Goal: Information Seeking & Learning: Learn about a topic

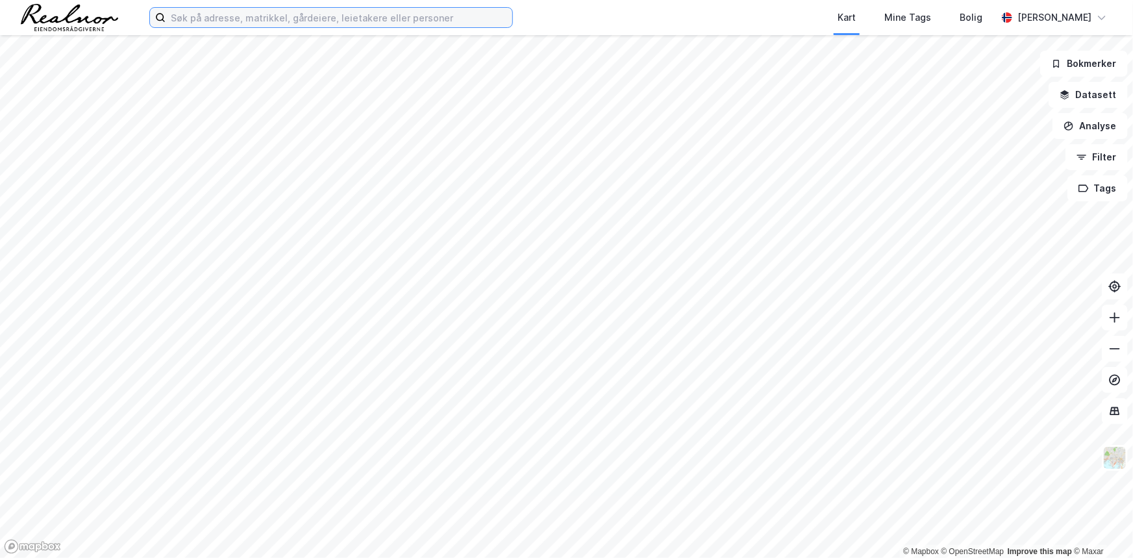
click at [410, 14] on input at bounding box center [339, 17] width 347 height 19
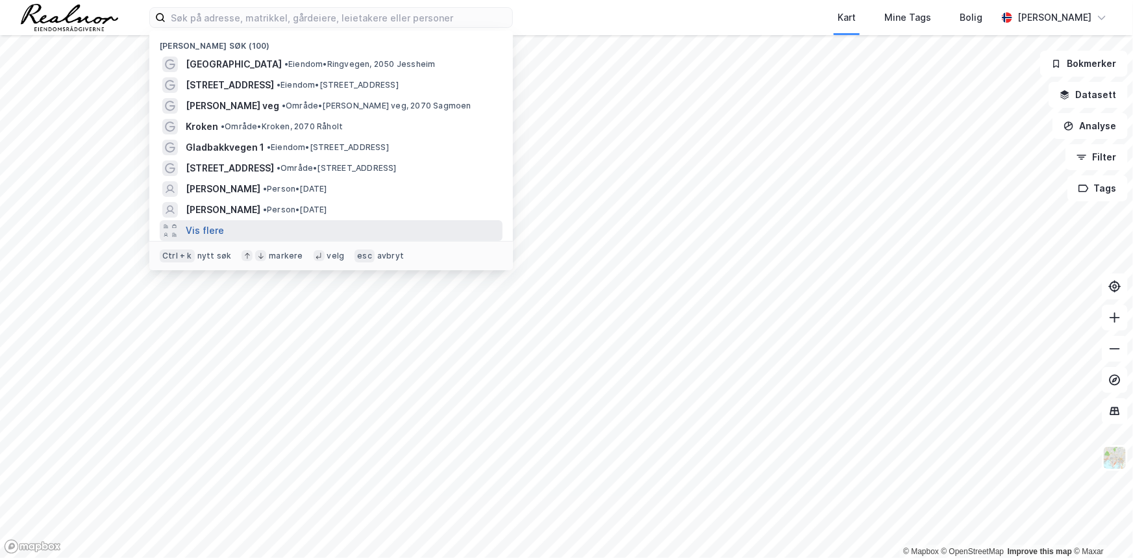
click at [203, 234] on button "Vis flere" at bounding box center [205, 231] width 38 height 16
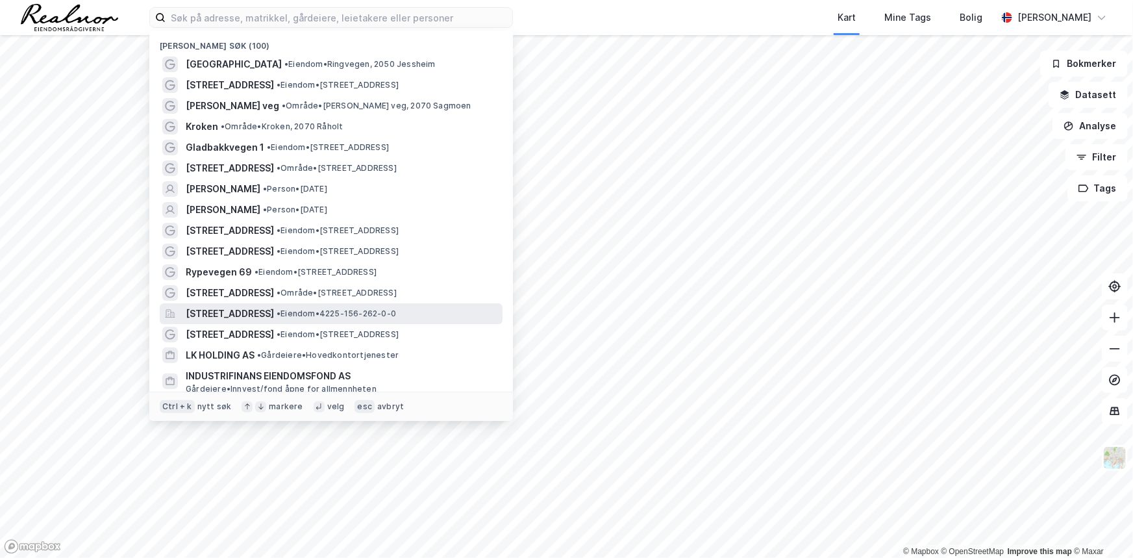
click at [274, 310] on span "Fiboveien 12B, 4580, LYNGDAL, LYNGDAL" at bounding box center [230, 314] width 88 height 16
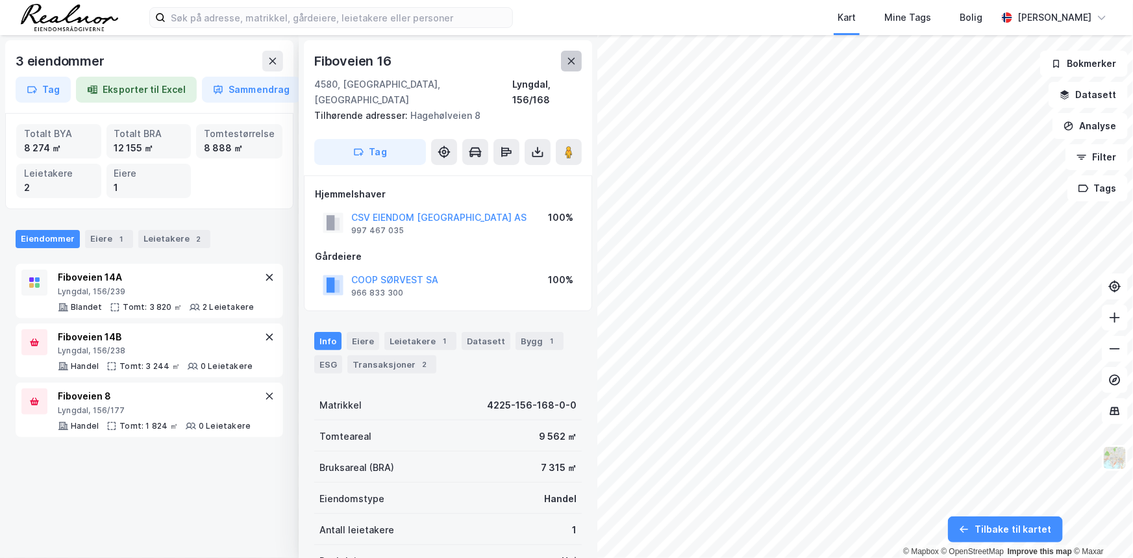
click at [573, 62] on icon at bounding box center [571, 61] width 7 height 6
click at [572, 60] on icon at bounding box center [571, 61] width 7 height 6
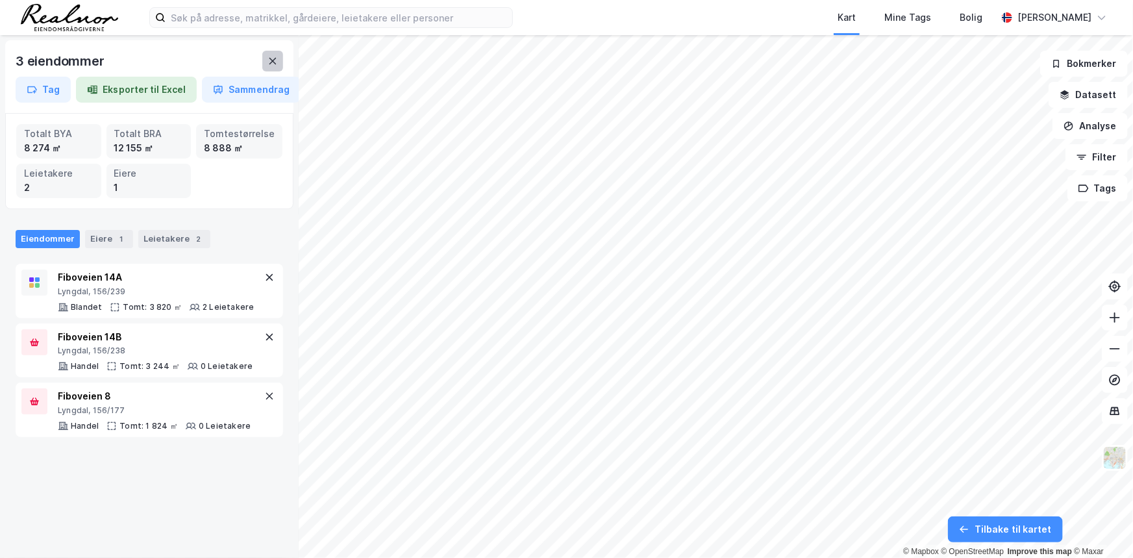
click at [276, 62] on icon at bounding box center [272, 61] width 10 height 10
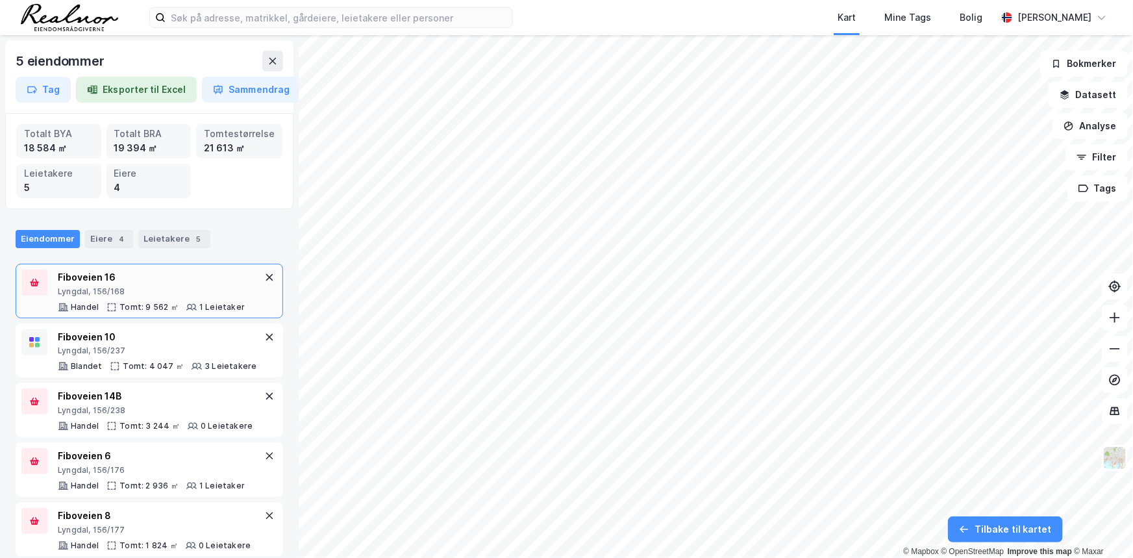
scroll to position [19, 0]
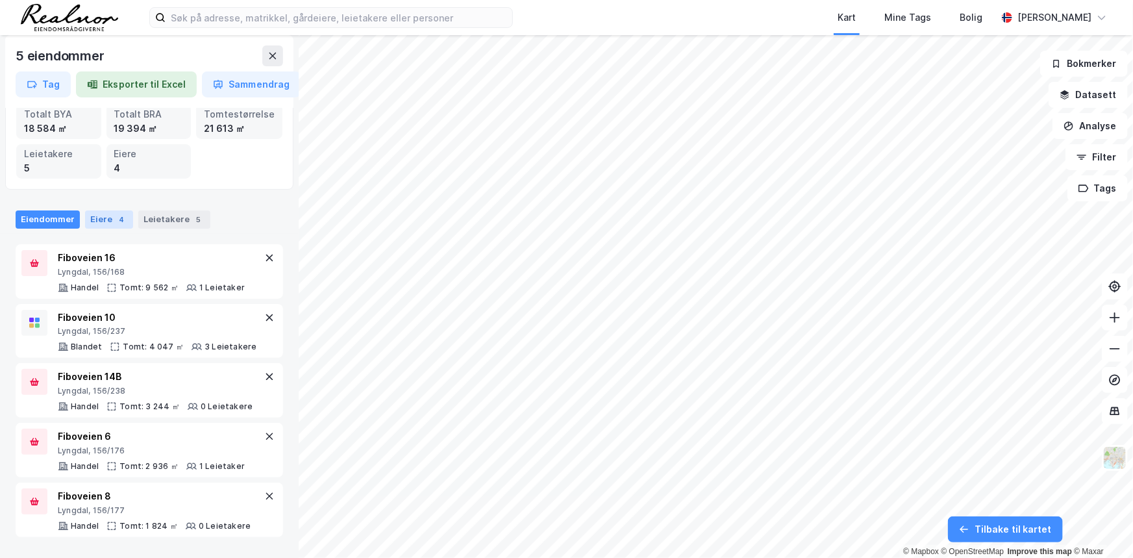
click at [97, 221] on div "Eiere 4" at bounding box center [109, 219] width 48 height 18
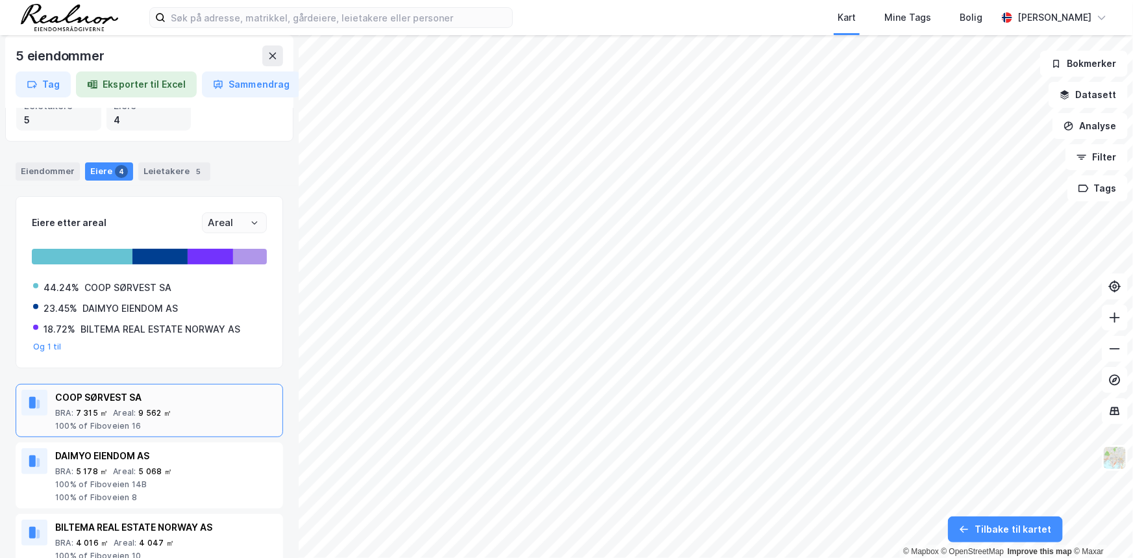
scroll to position [155, 0]
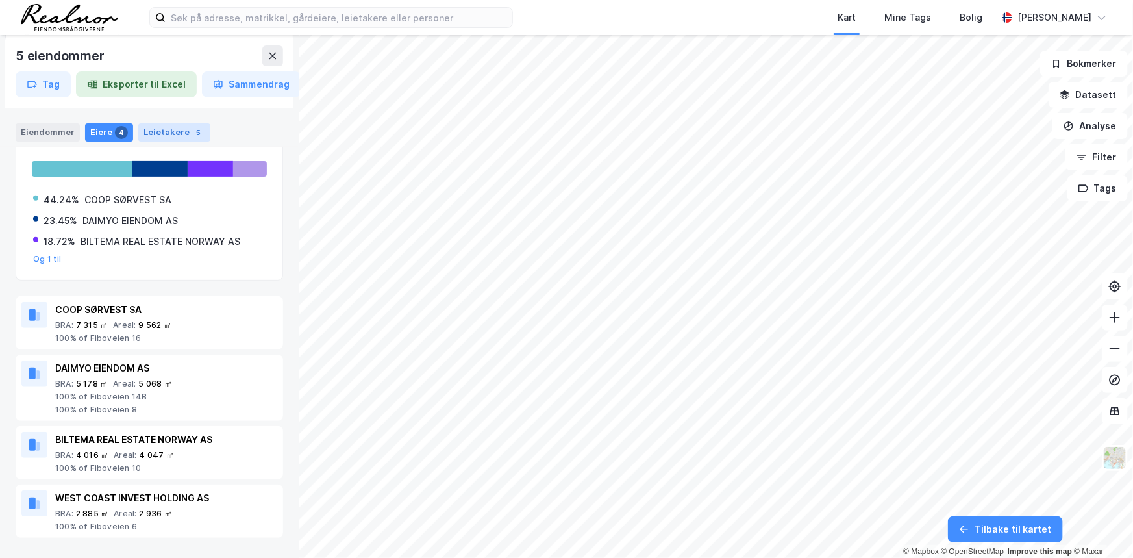
click at [182, 130] on div "Leietakere 5" at bounding box center [174, 132] width 72 height 18
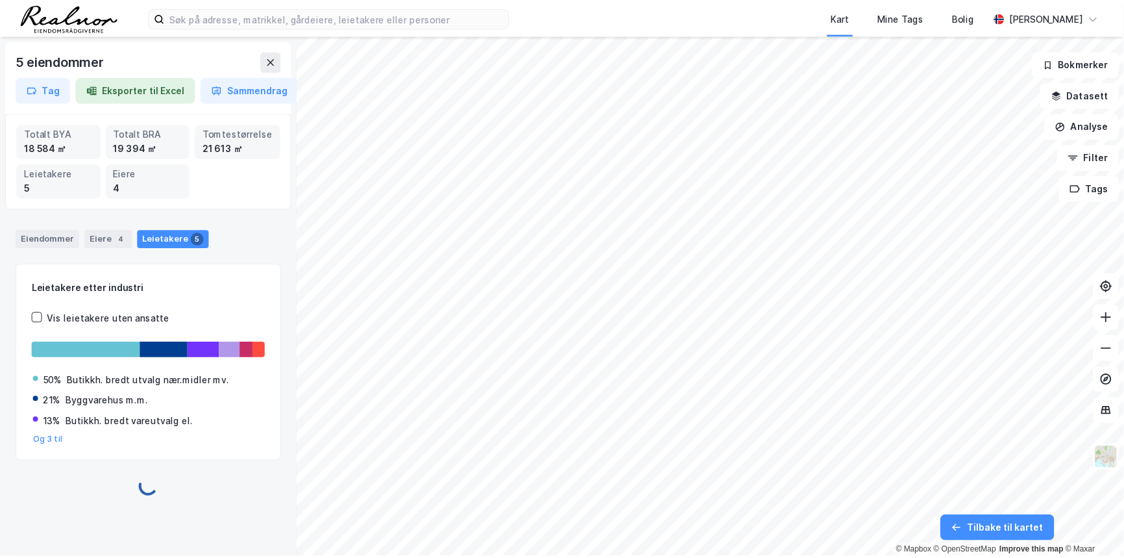
scroll to position [0, 0]
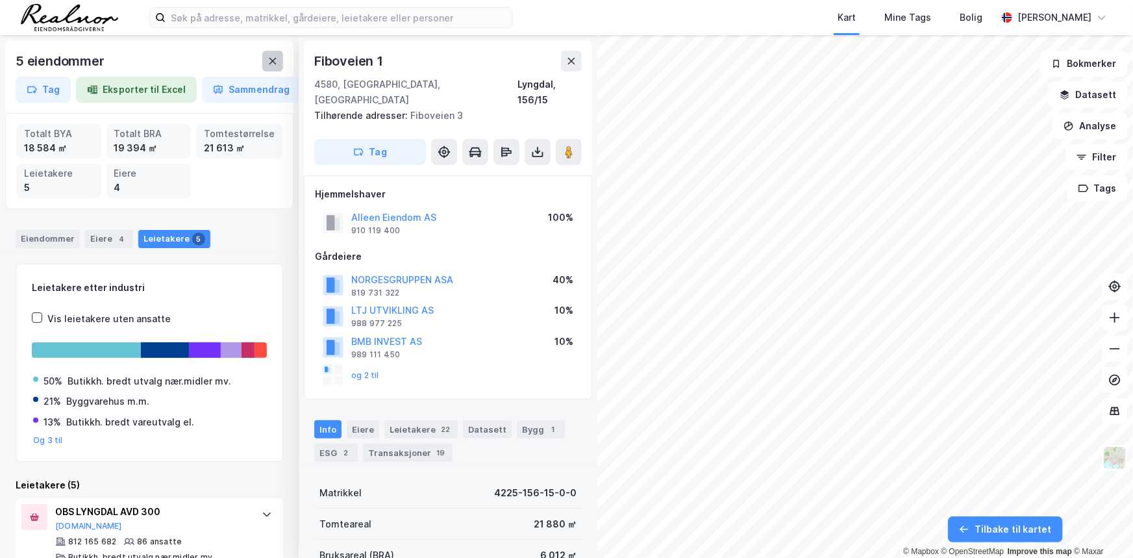
click at [276, 63] on icon at bounding box center [272, 61] width 10 height 10
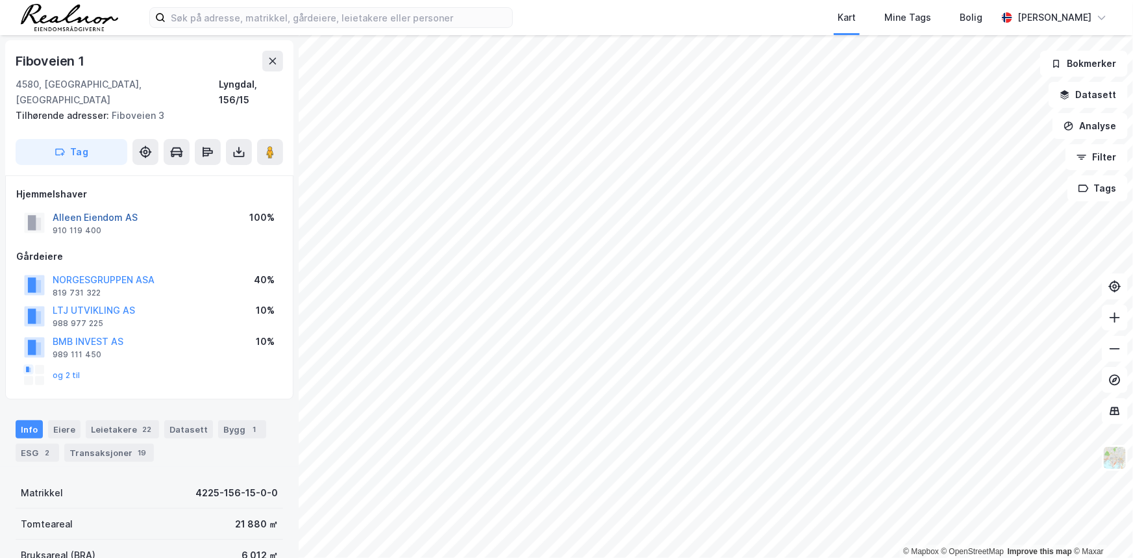
click at [0, 0] on button "Alleen Eiendom AS" at bounding box center [0, 0] width 0 height 0
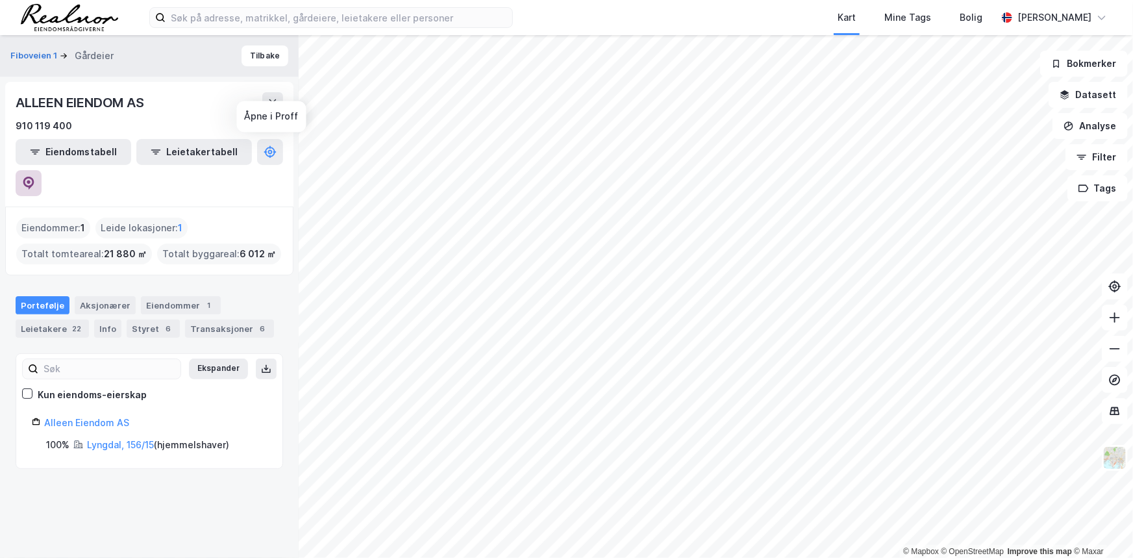
click at [34, 177] on icon at bounding box center [28, 183] width 11 height 13
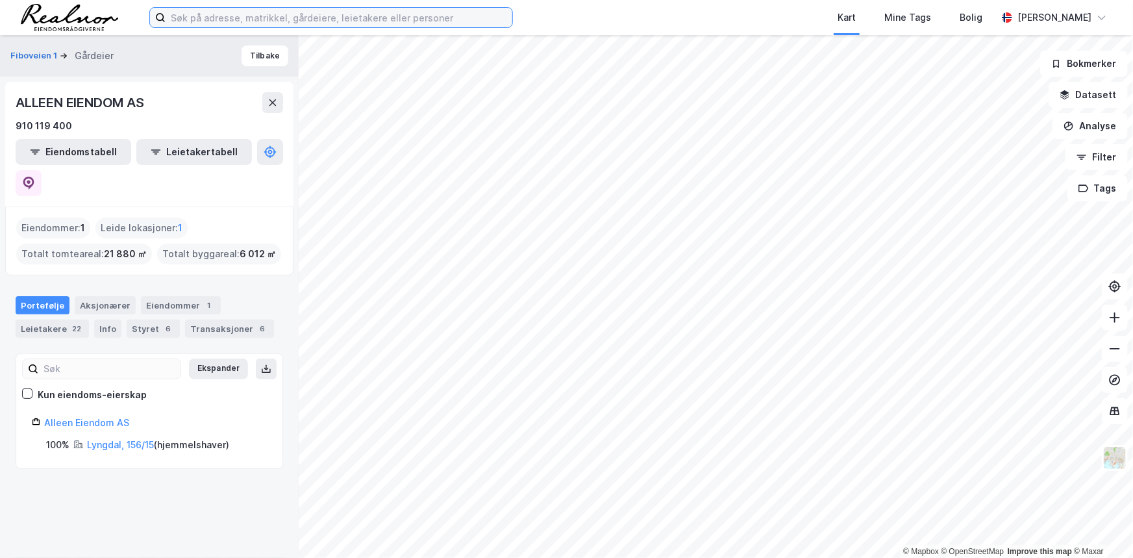
click at [330, 16] on input at bounding box center [339, 17] width 347 height 19
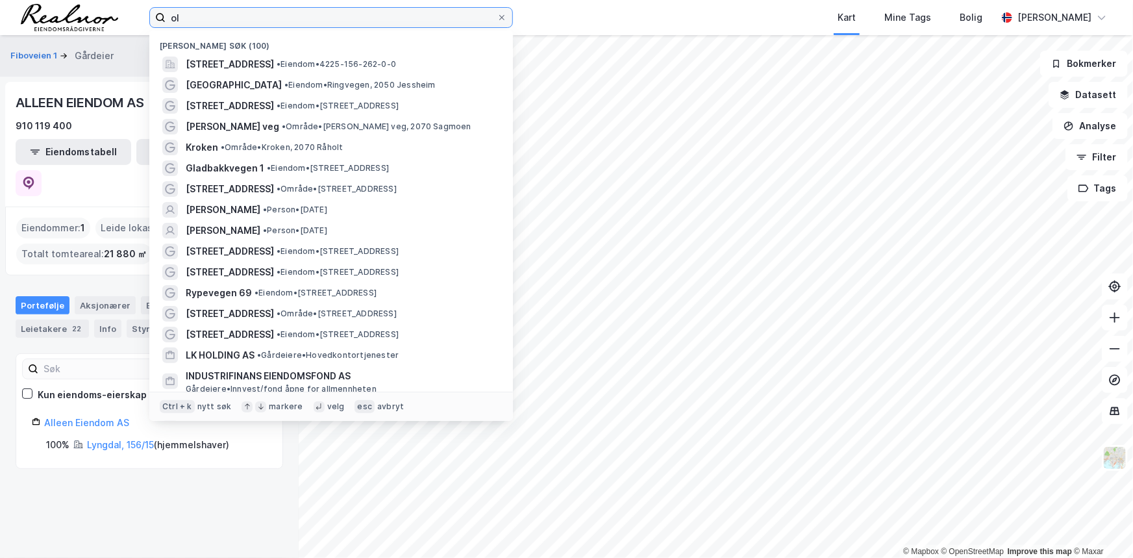
type input "ola"
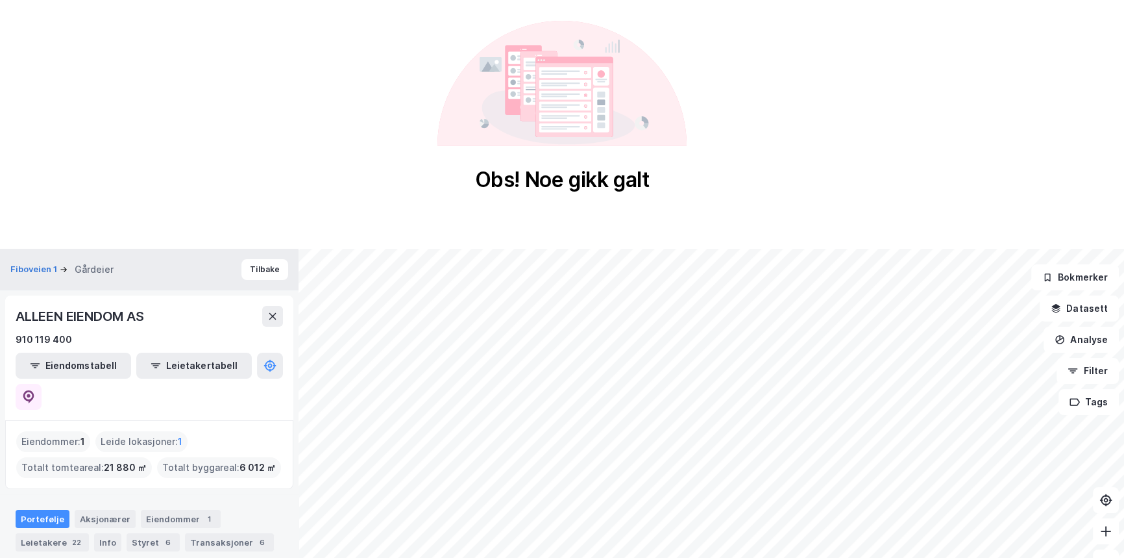
scroll to position [214, 0]
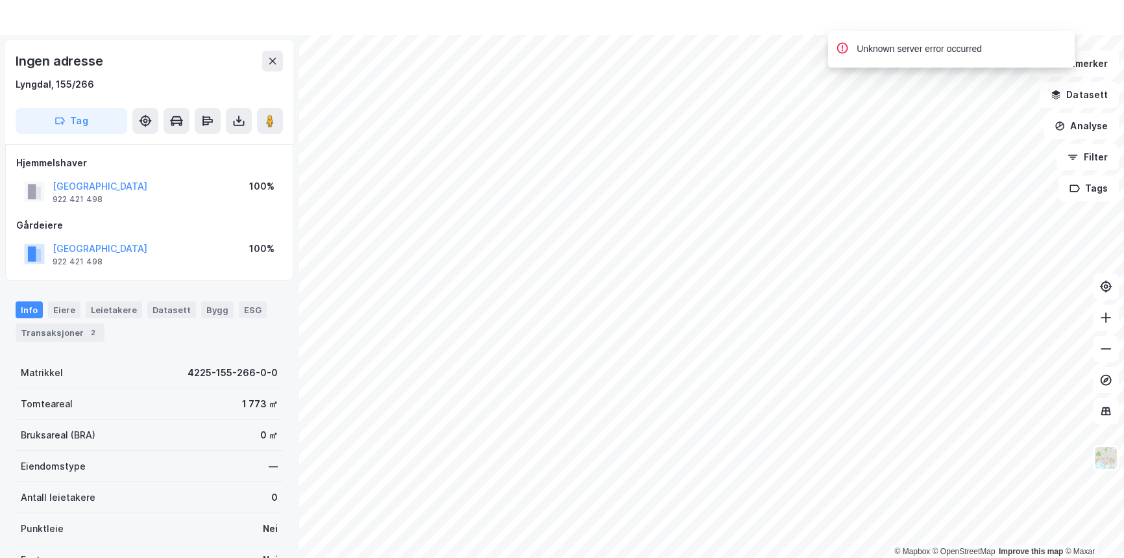
drag, startPoint x: 277, startPoint y: 23, endPoint x: 184, endPoint y: 2, distance: 95.1
click at [274, 21] on div "Obs! Noe gikk galt © Mapbox © OpenStreetMap Improve this map © Maxar Ingen adre…" at bounding box center [562, 171] width 1124 height 771
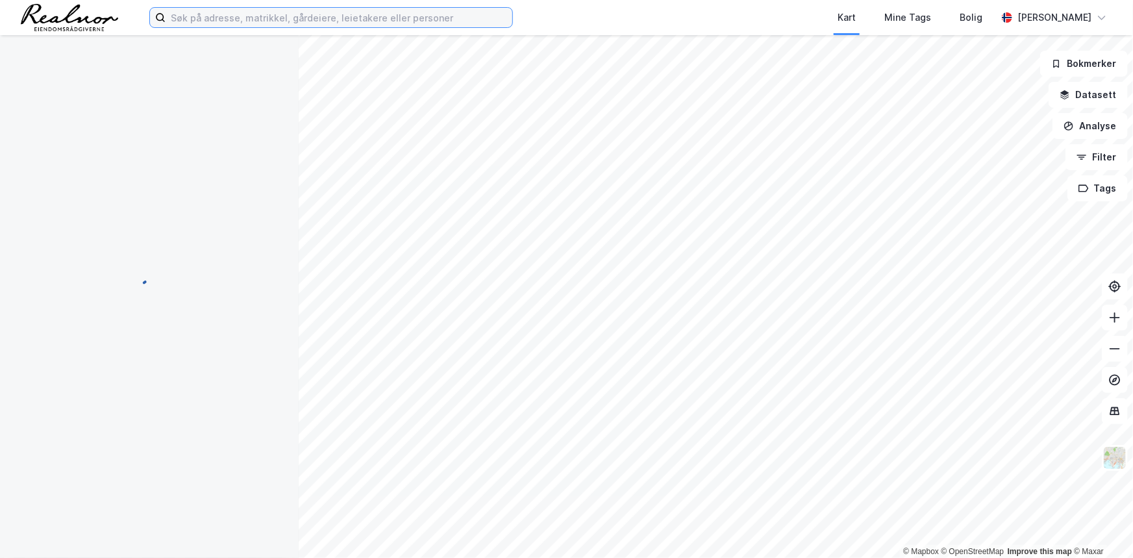
click at [247, 18] on input at bounding box center [339, 17] width 347 height 19
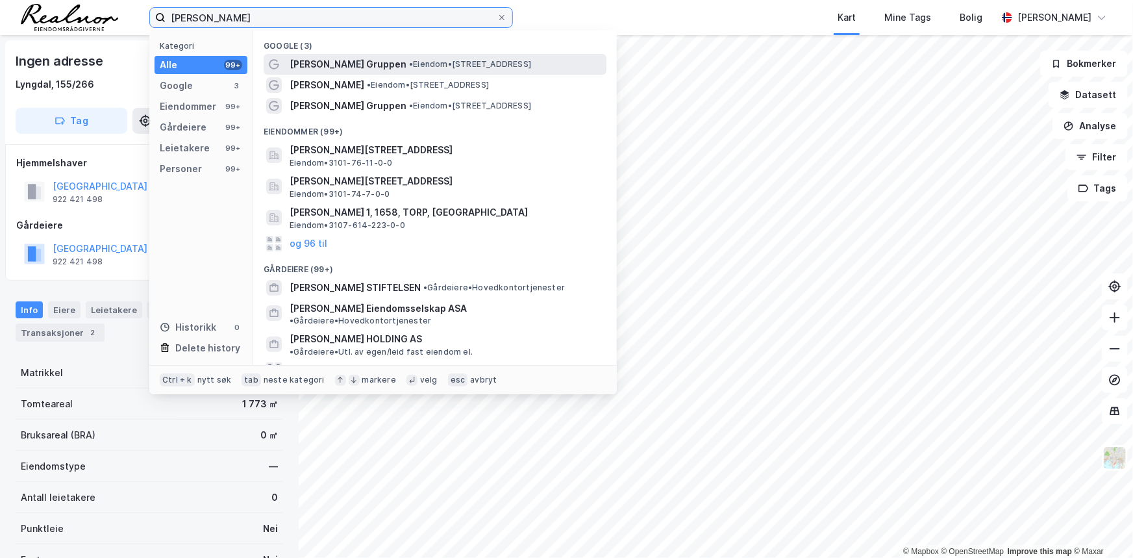
type input "olav thon"
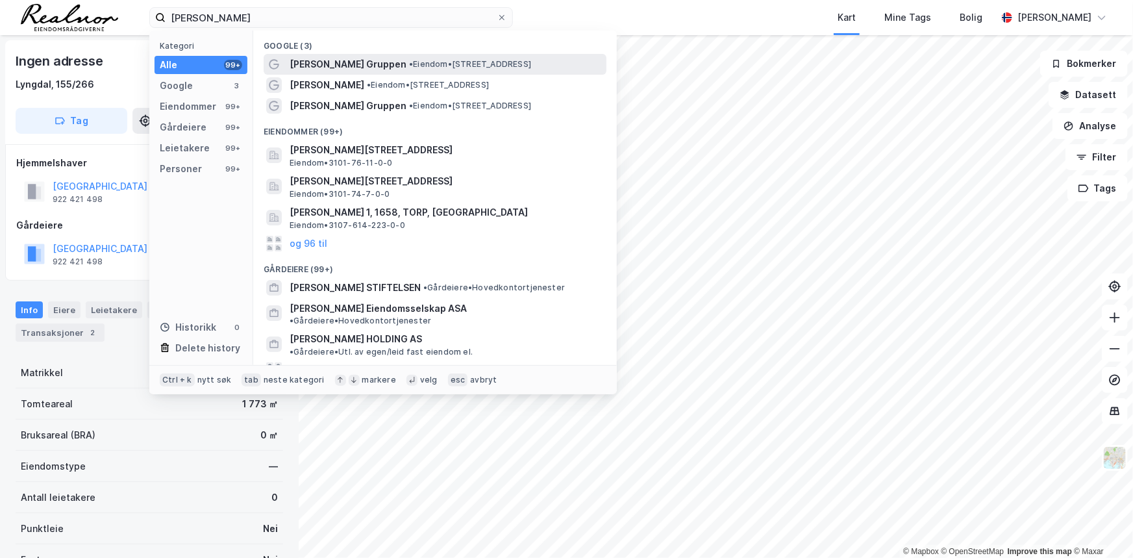
click at [369, 68] on span "Olav Thon Gruppen" at bounding box center [347, 64] width 117 height 16
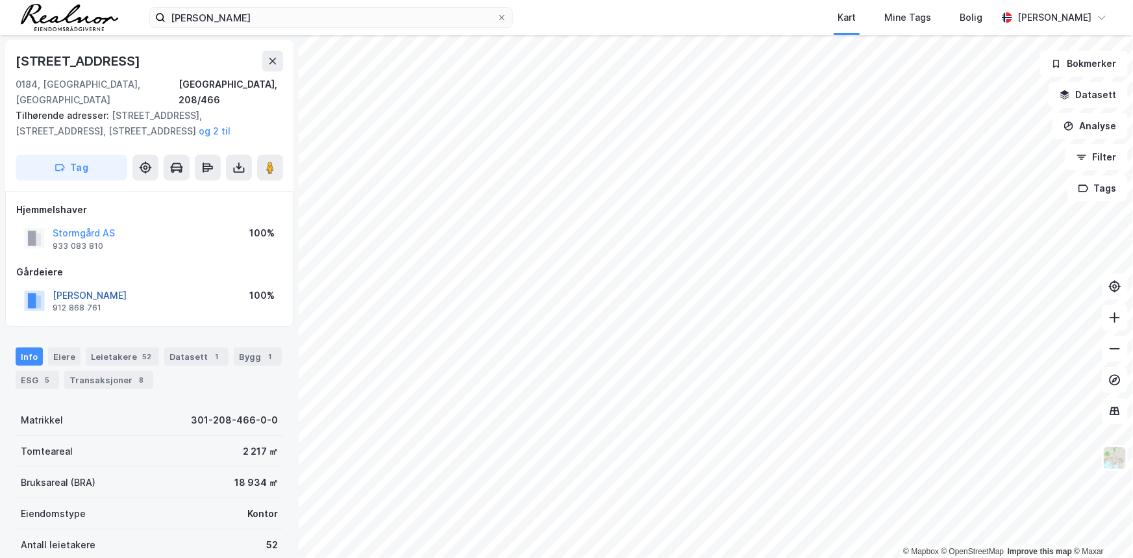
click at [0, 0] on button "THON OLAV STIFTELSEN" at bounding box center [0, 0] width 0 height 0
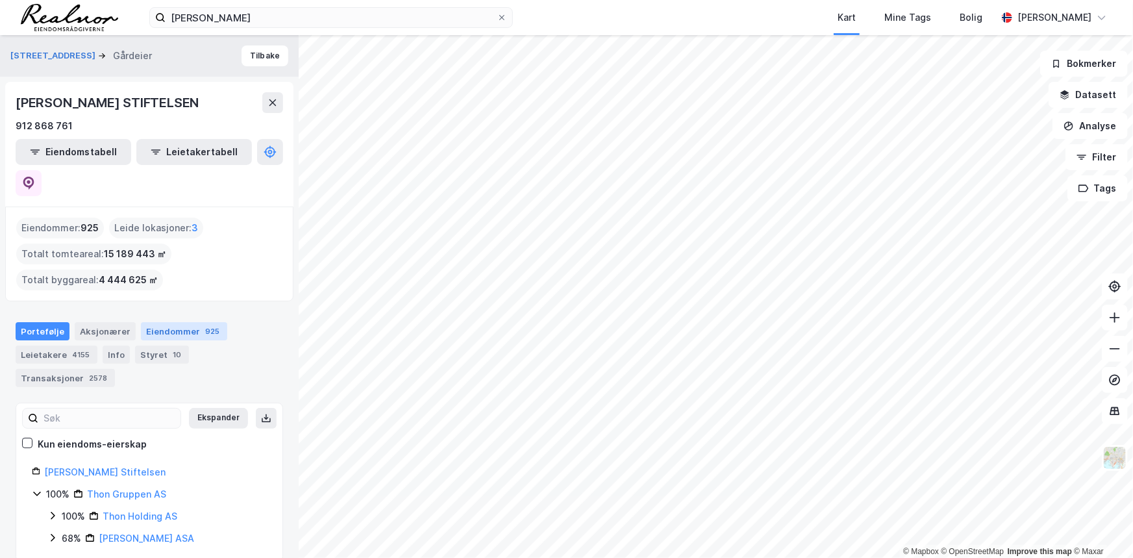
click at [182, 322] on div "Eiendommer 925" at bounding box center [184, 331] width 86 height 18
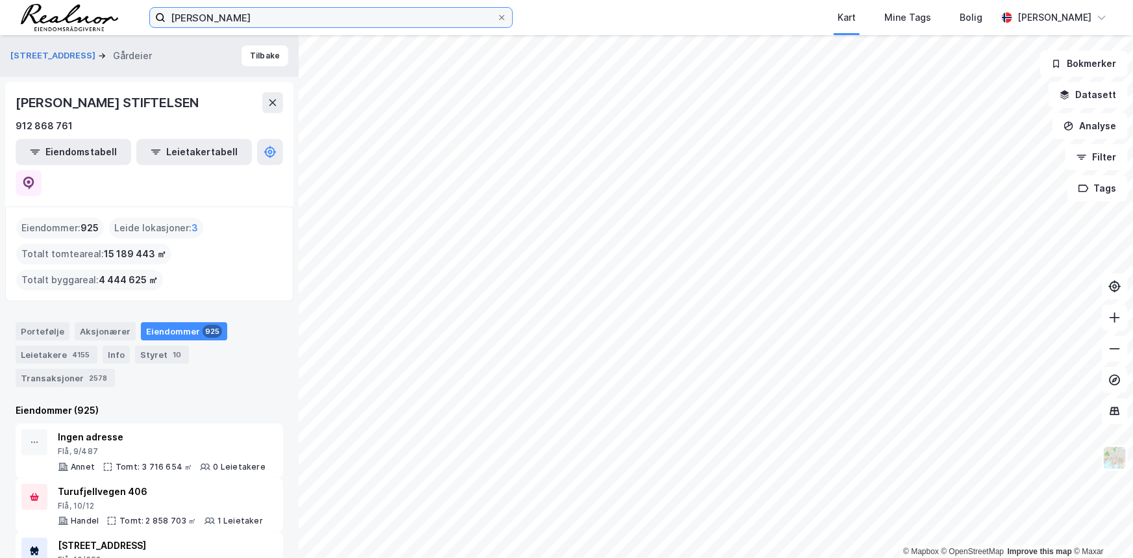
click at [413, 19] on input "olav thon" at bounding box center [331, 17] width 331 height 19
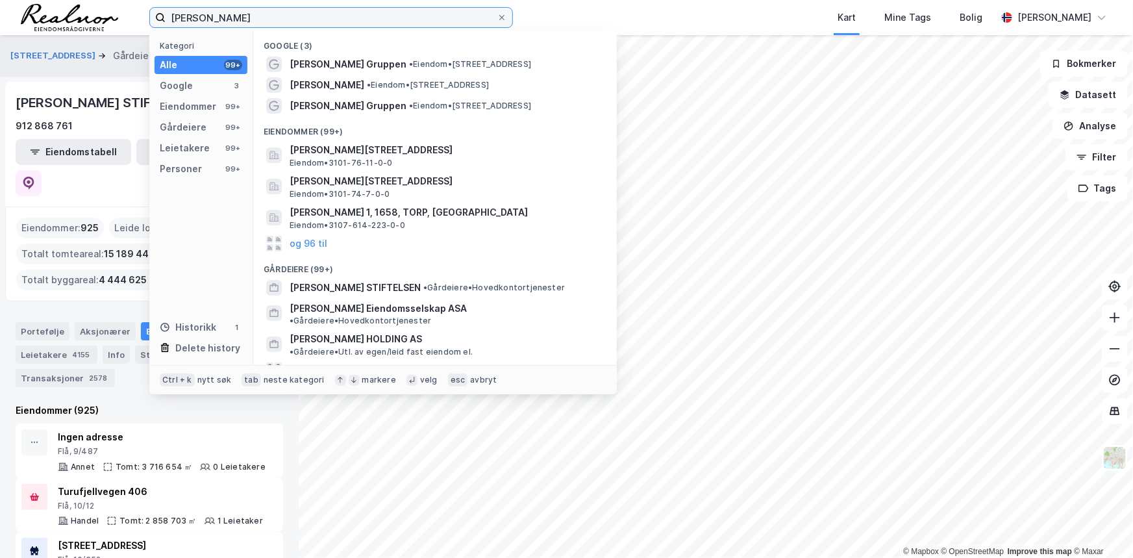
click at [413, 19] on input "olav thon" at bounding box center [331, 17] width 331 height 19
drag, startPoint x: 413, startPoint y: 19, endPoint x: 413, endPoint y: 26, distance: 7.2
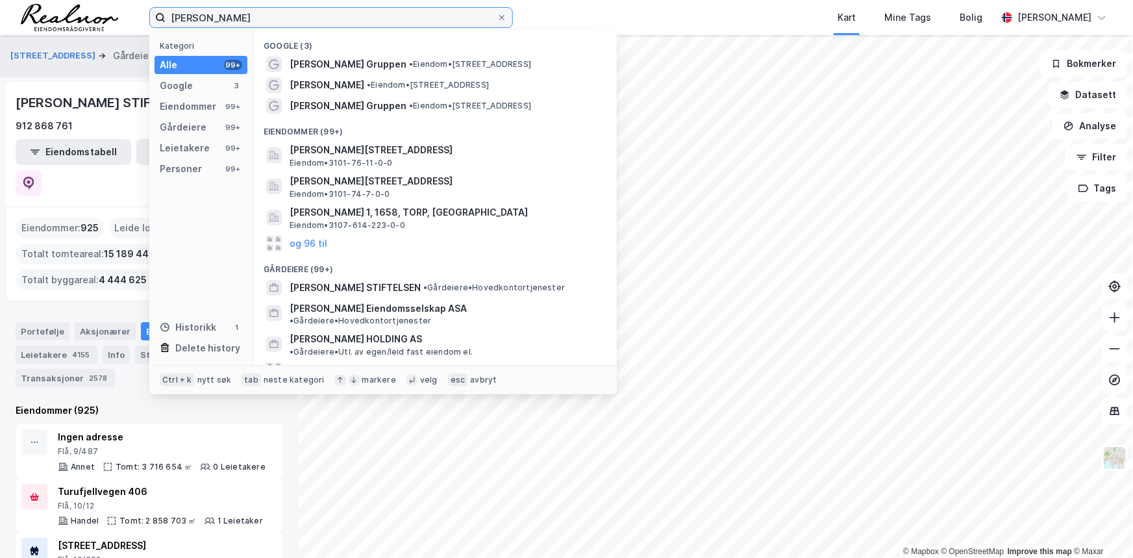
click at [413, 26] on input "olav thon" at bounding box center [331, 17] width 331 height 19
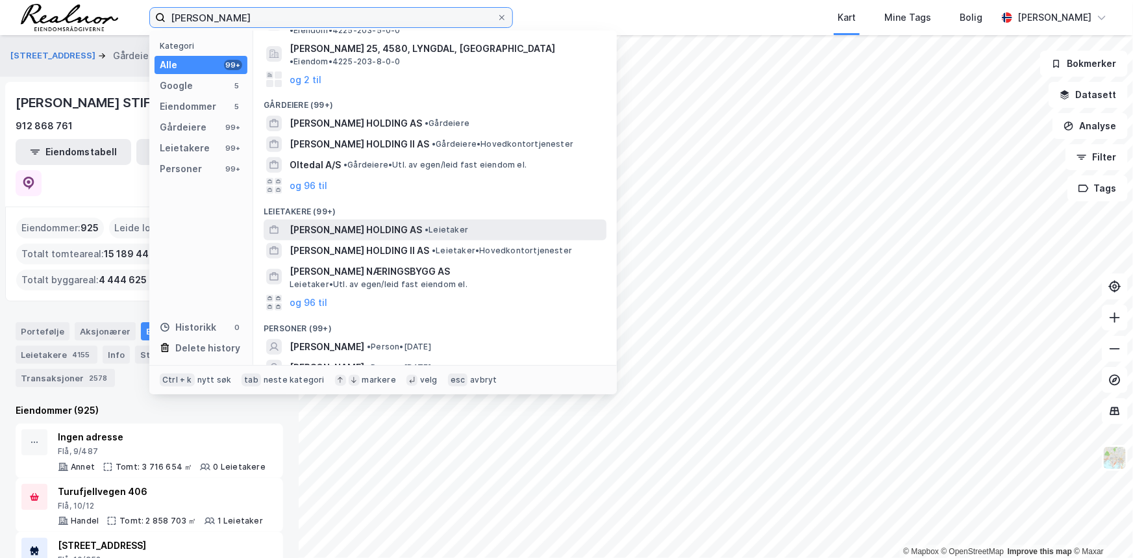
scroll to position [217, 0]
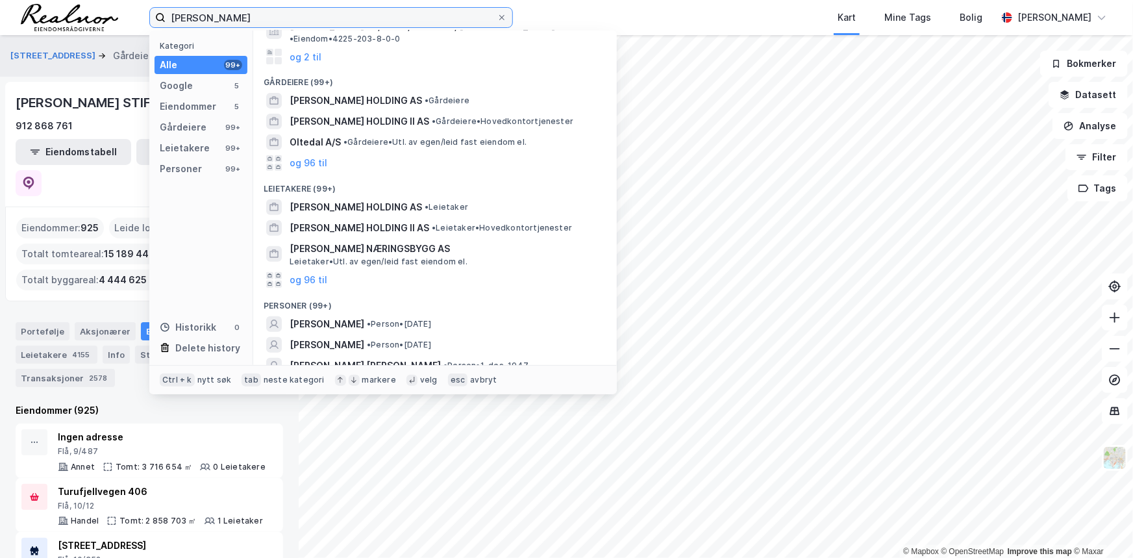
drag, startPoint x: 188, startPoint y: 20, endPoint x: 232, endPoint y: 24, distance: 43.7
click at [188, 19] on input "jan oftedal" at bounding box center [331, 17] width 331 height 19
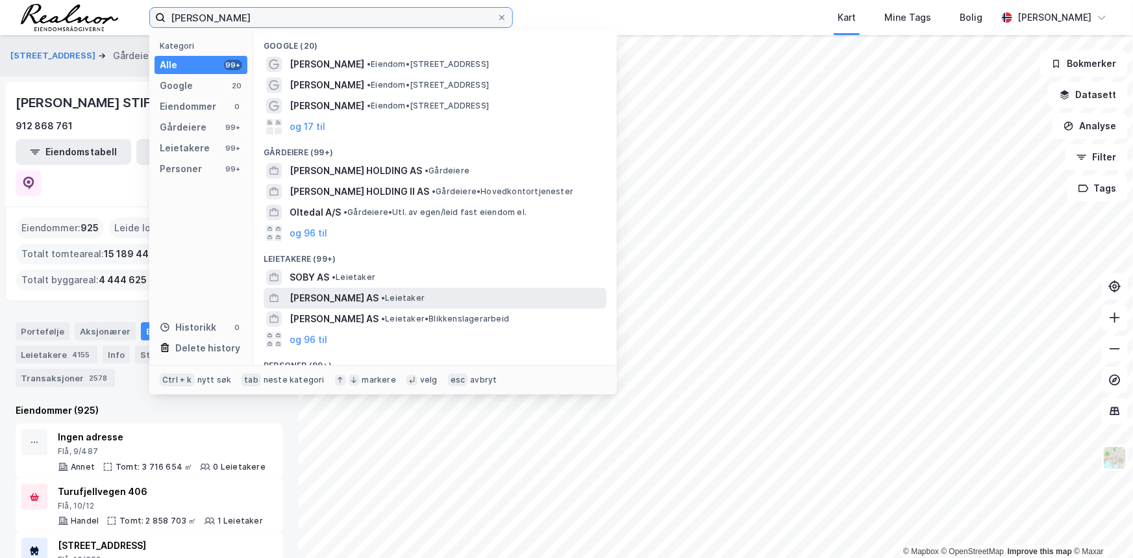
scroll to position [91, 0]
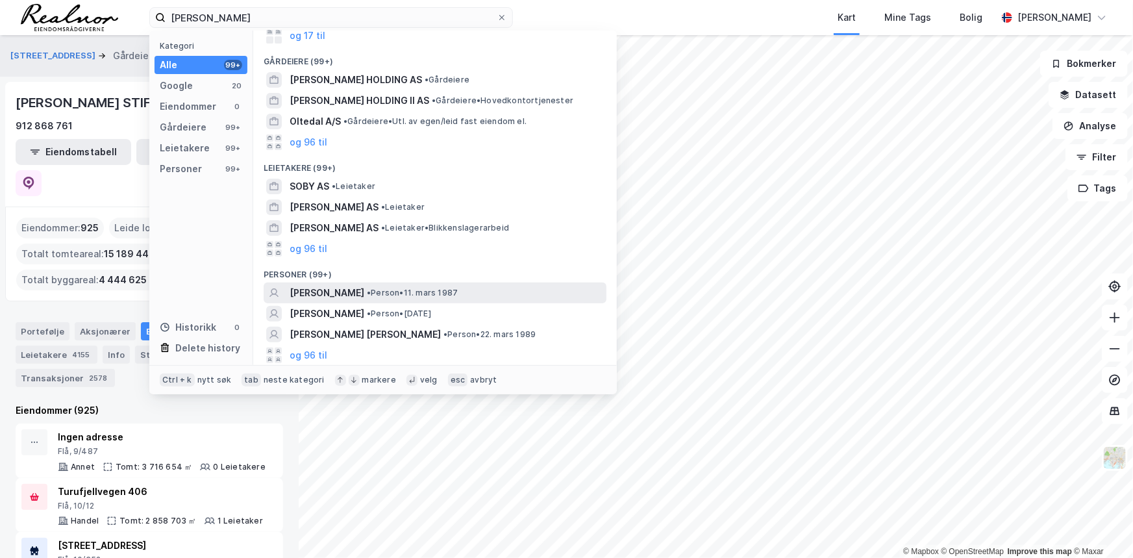
click at [358, 295] on span "JAN SØBY OFTEDAL" at bounding box center [326, 293] width 75 height 16
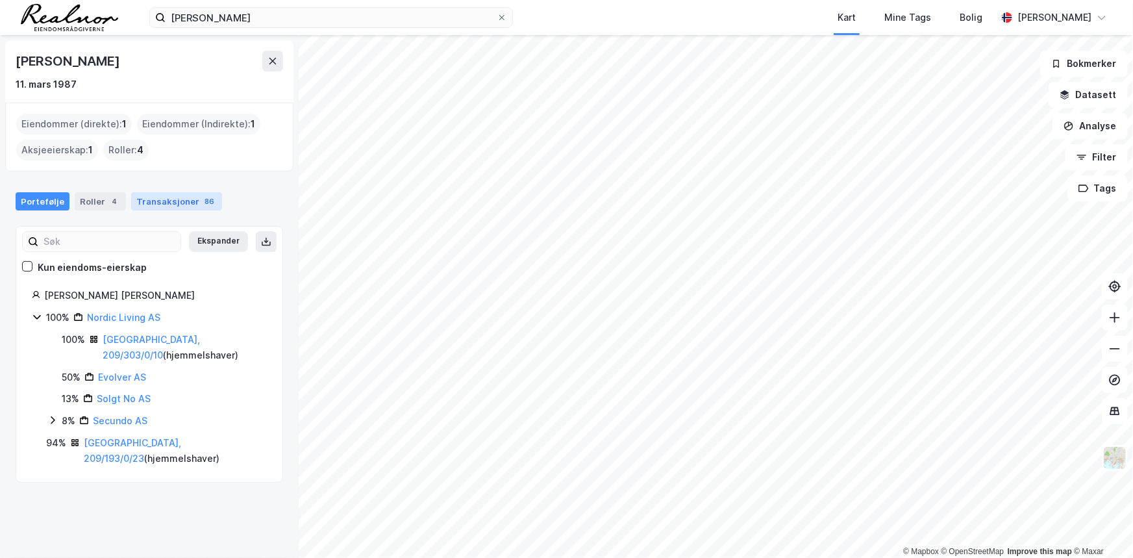
click at [158, 199] on div "Transaksjoner 86" at bounding box center [176, 201] width 91 height 18
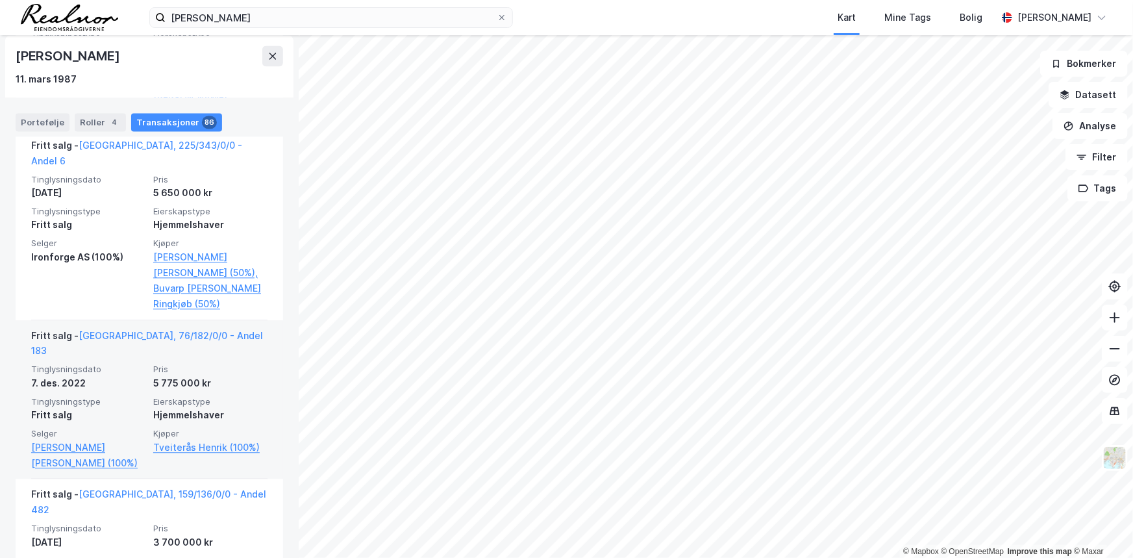
scroll to position [1298, 0]
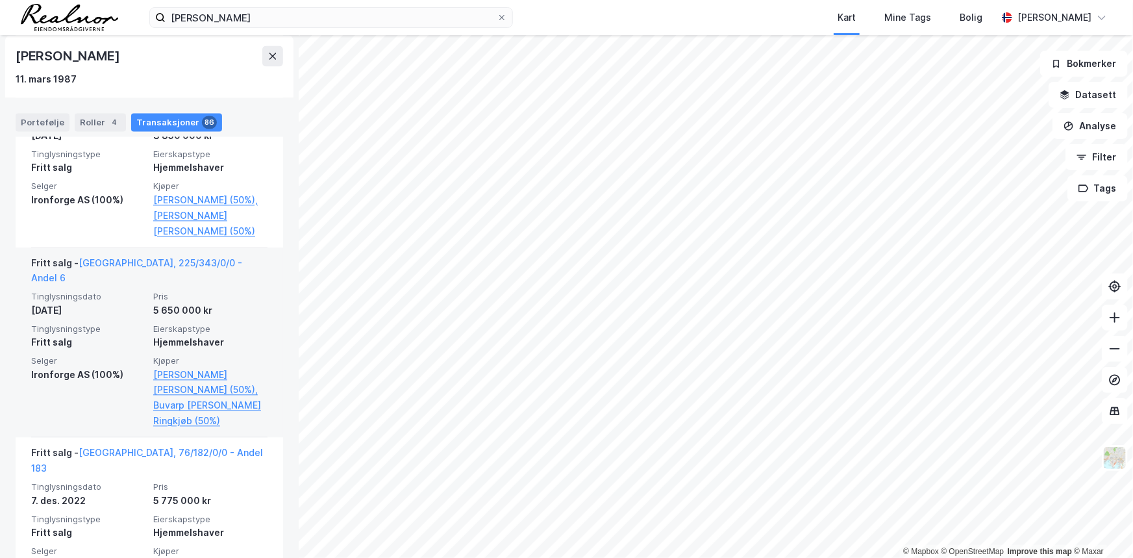
click at [237, 323] on span "Eierskapstype" at bounding box center [210, 328] width 114 height 11
click at [123, 257] on link "Oslo, 225/343/0/0 - Andel 6" at bounding box center [136, 270] width 211 height 27
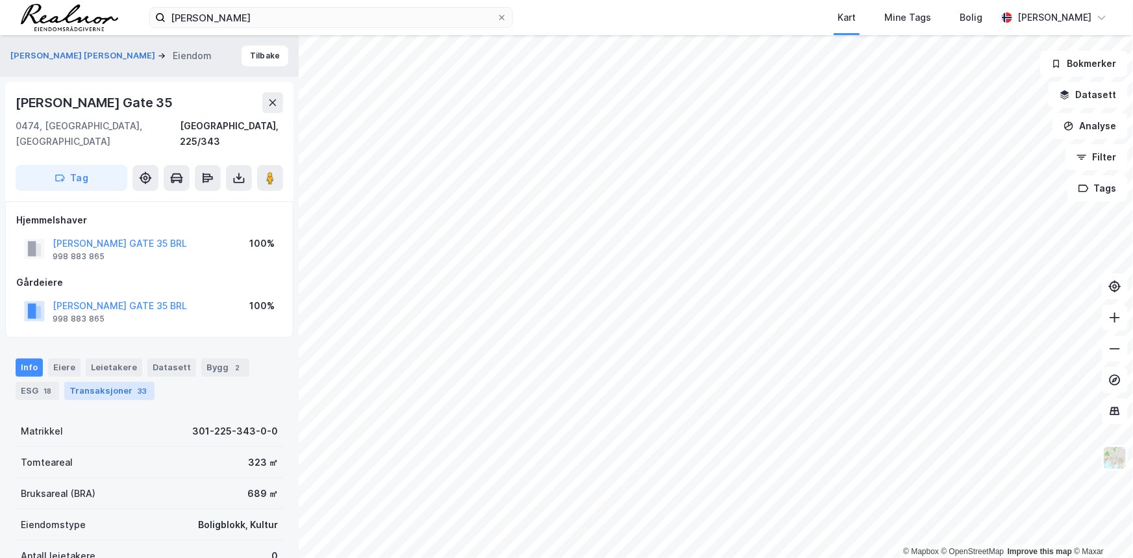
click at [123, 382] on div "Transaksjoner 33" at bounding box center [109, 391] width 90 height 18
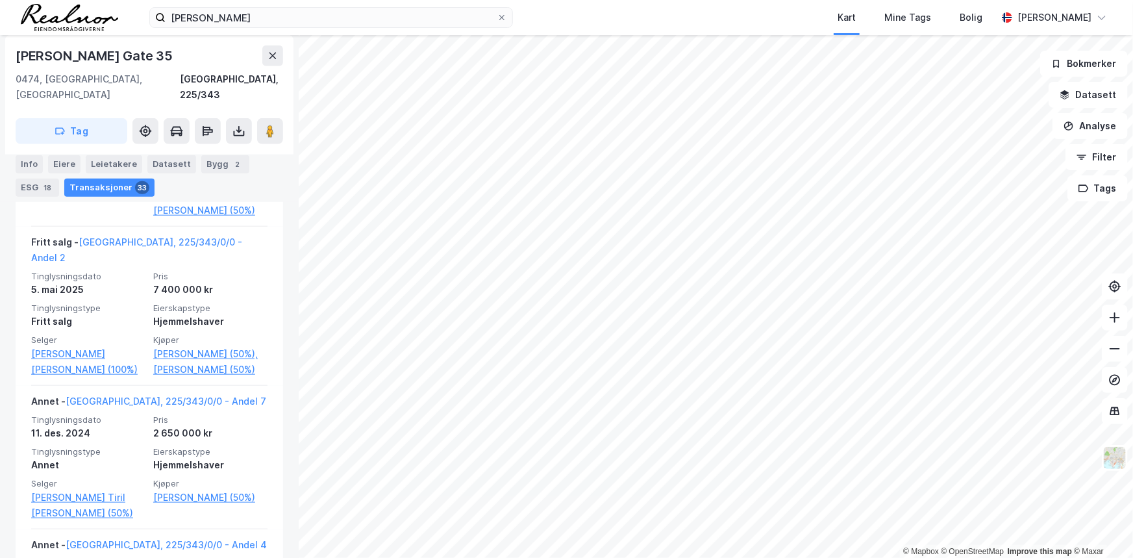
scroll to position [590, 0]
click at [250, 19] on input "jan søby oftedal" at bounding box center [331, 17] width 331 height 19
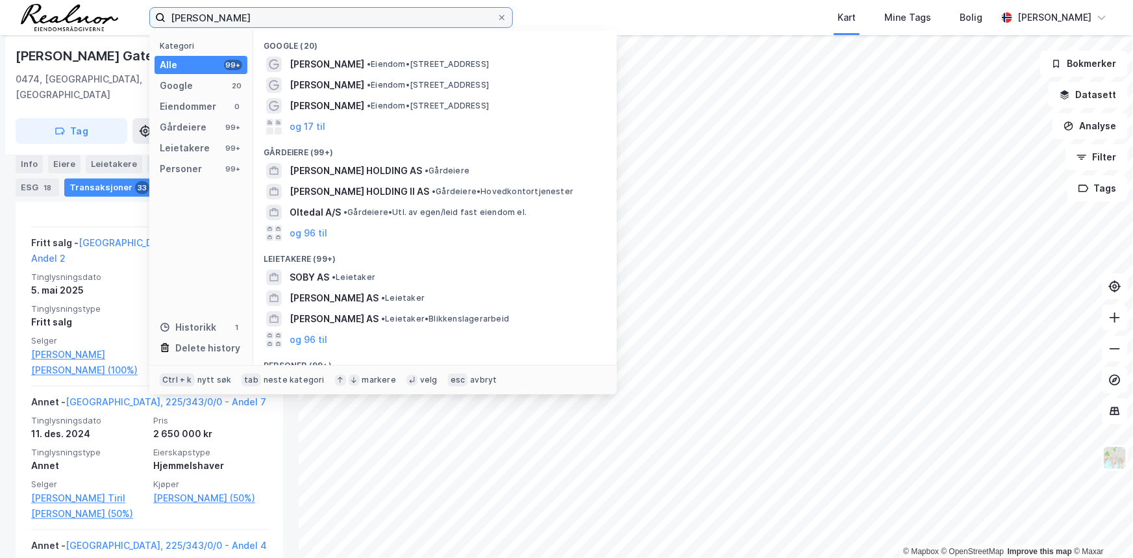
click at [250, 19] on input "jan søby oftedal" at bounding box center [331, 17] width 331 height 19
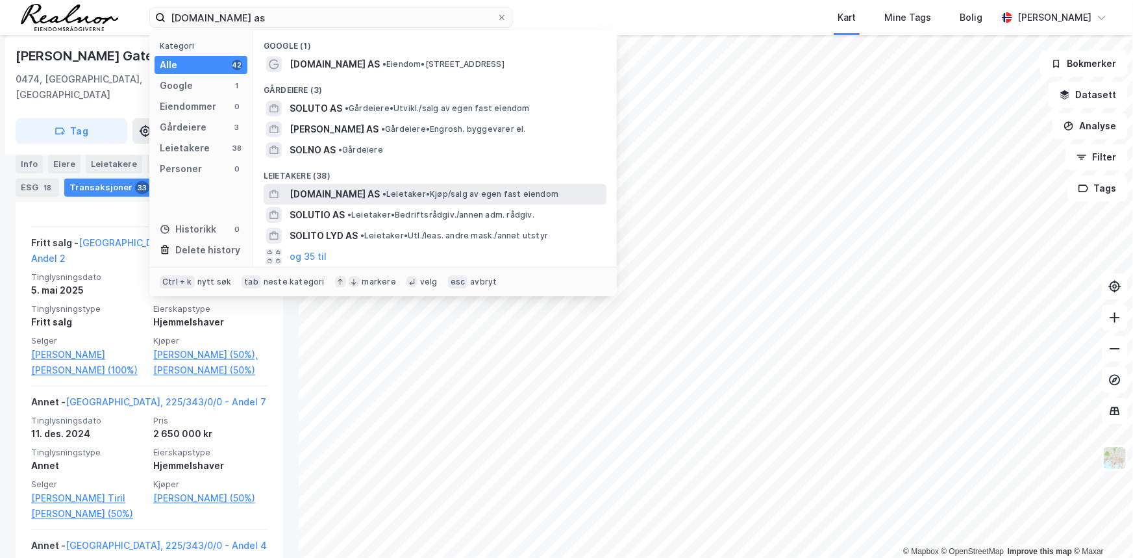
click at [323, 198] on span "SOLGT.NO AS" at bounding box center [334, 194] width 90 height 16
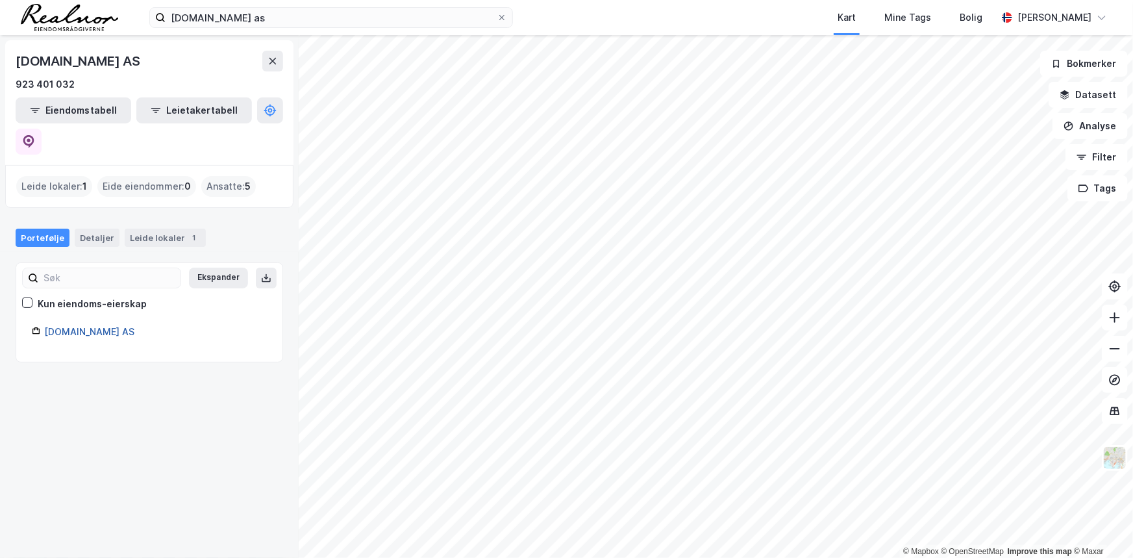
click at [75, 326] on link "Solgt.no AS" at bounding box center [89, 331] width 90 height 11
click at [241, 176] on div "Ansatte : 5" at bounding box center [228, 186] width 55 height 21
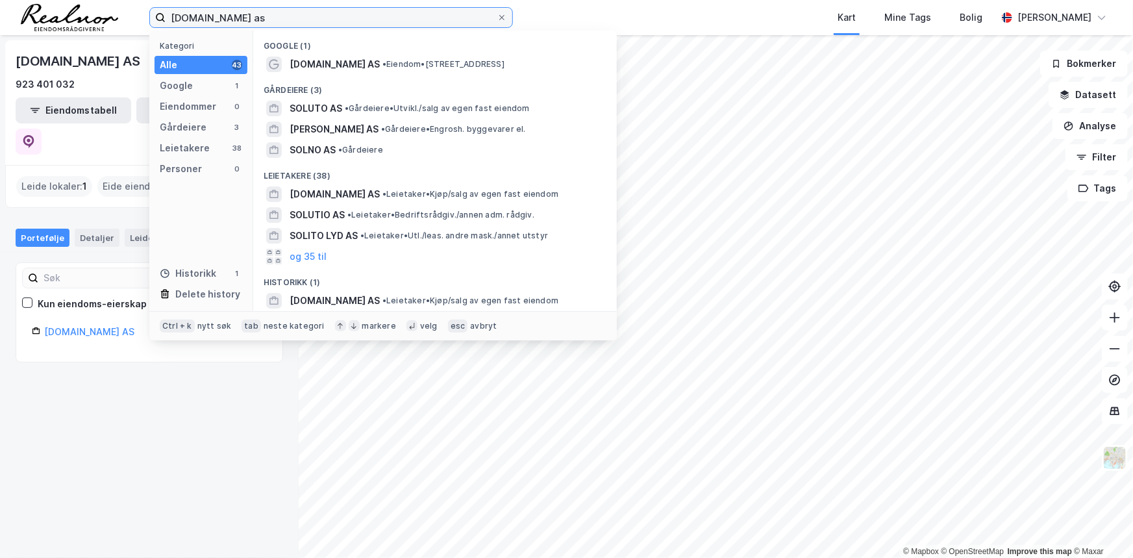
click at [227, 8] on input "solgt.no as" at bounding box center [331, 17] width 331 height 19
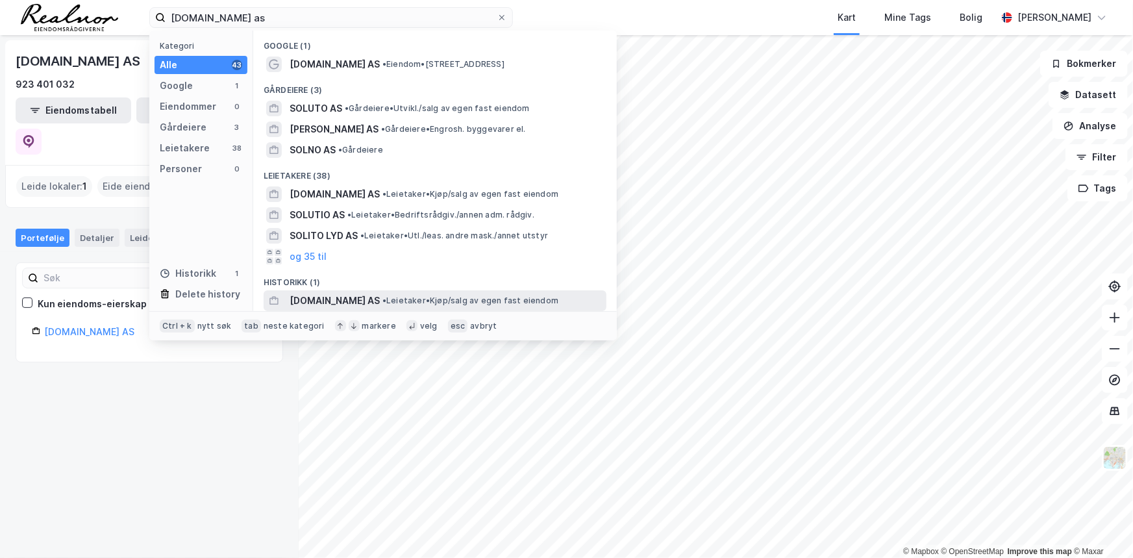
click at [423, 293] on div "SOLGT.NO AS • Leietaker • Kjøp/salg av egen fast eiendom" at bounding box center [446, 301] width 314 height 16
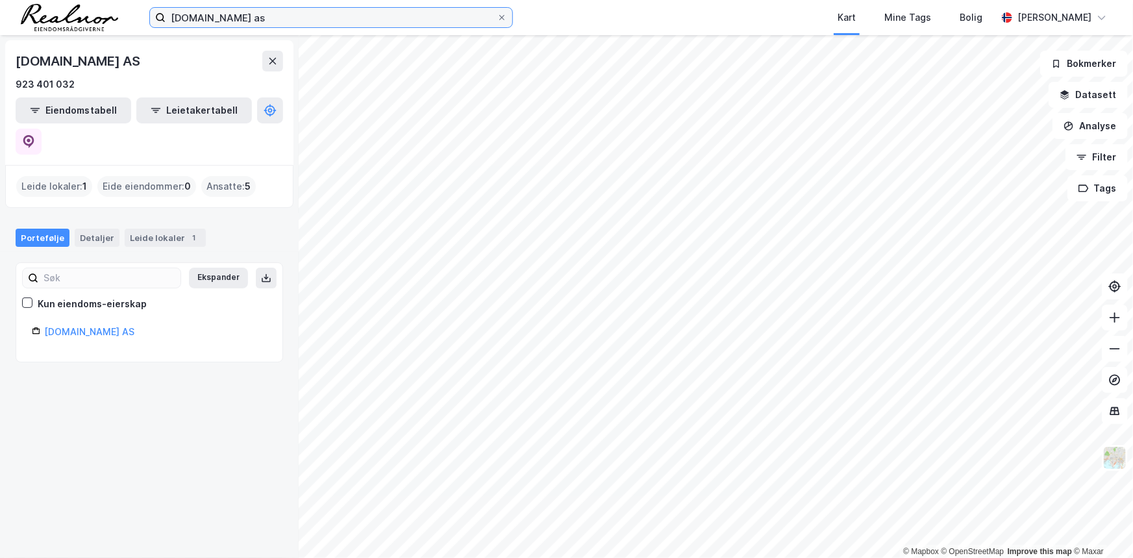
click at [246, 18] on input "solgt.no as" at bounding box center [331, 17] width 331 height 19
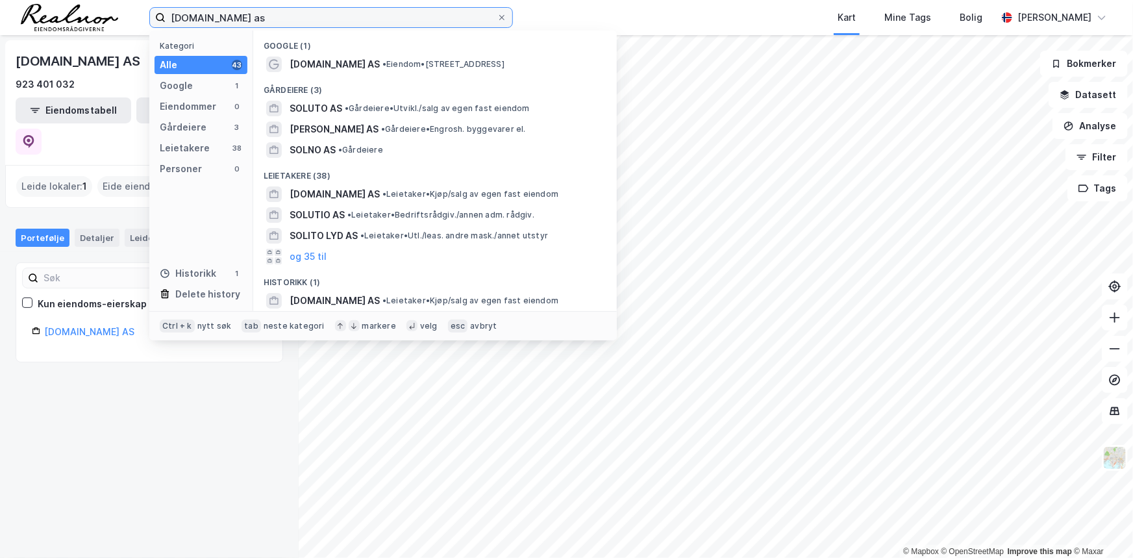
click at [196, 12] on input "solgt.no as" at bounding box center [331, 17] width 331 height 19
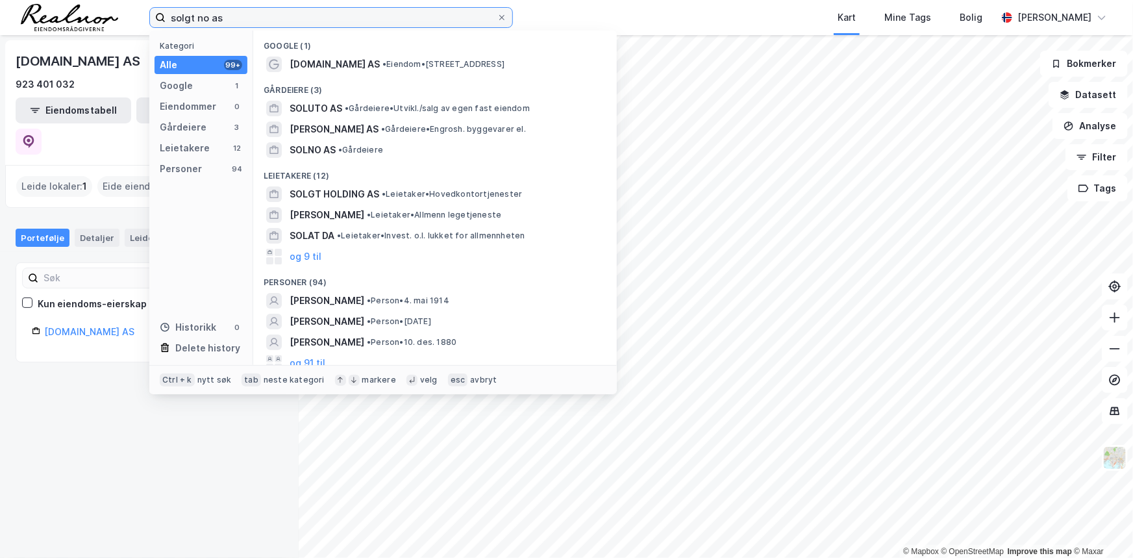
drag, startPoint x: 234, startPoint y: 19, endPoint x: 104, endPoint y: 17, distance: 129.8
click at [104, 17] on div "solgt no as Kategori Alle 99+ Google 1 Eiendommer 0 Gårdeiere 3 Leietakere 12 P…" at bounding box center [566, 17] width 1133 height 35
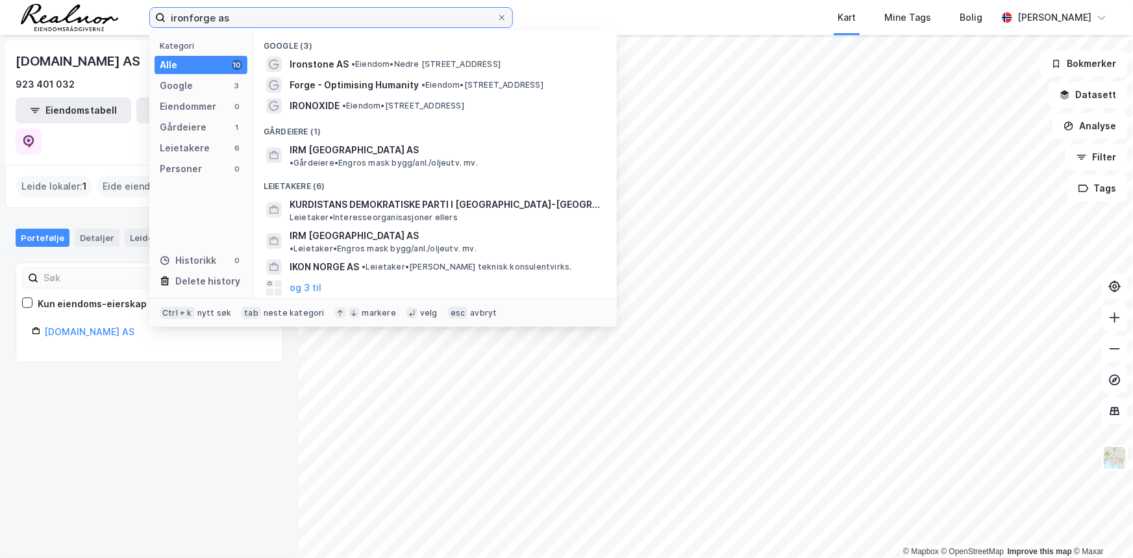
click at [225, 19] on input "ironforge as" at bounding box center [331, 17] width 331 height 19
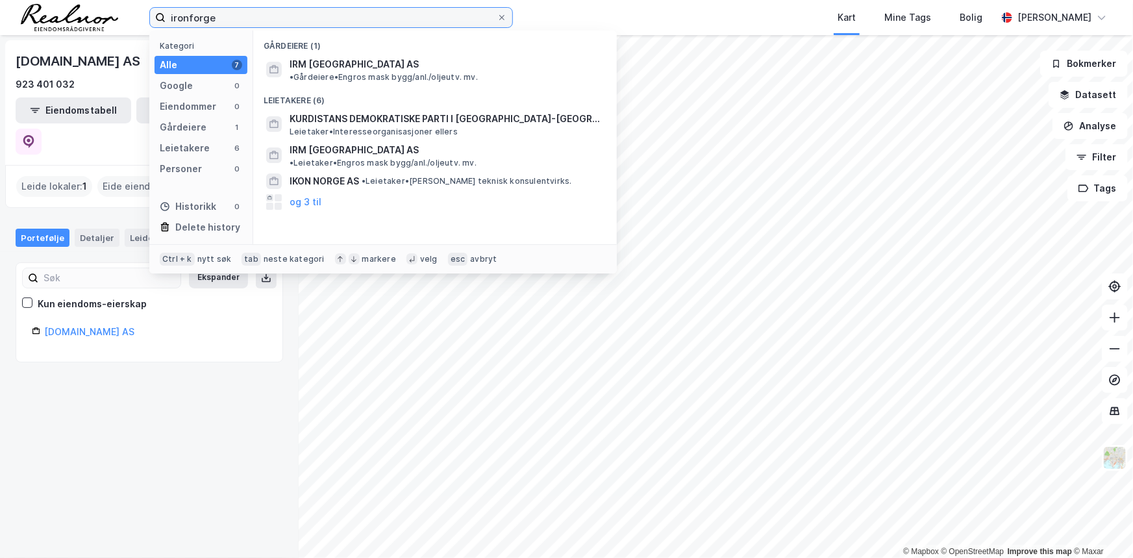
drag, startPoint x: 243, startPoint y: 21, endPoint x: 150, endPoint y: 25, distance: 93.5
click at [150, 25] on label "ironforge" at bounding box center [330, 17] width 363 height 21
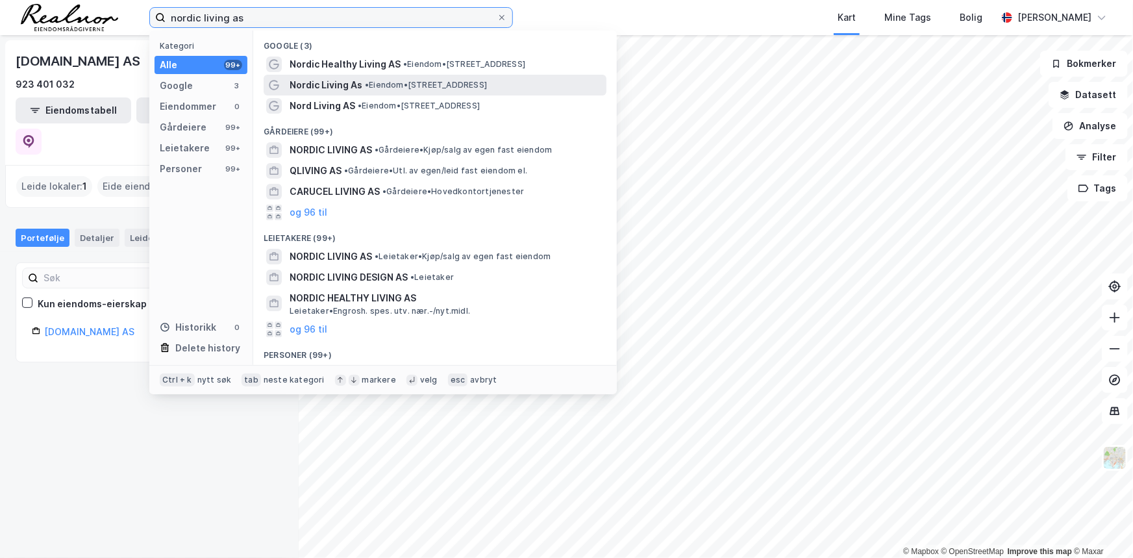
type input "nordic living as"
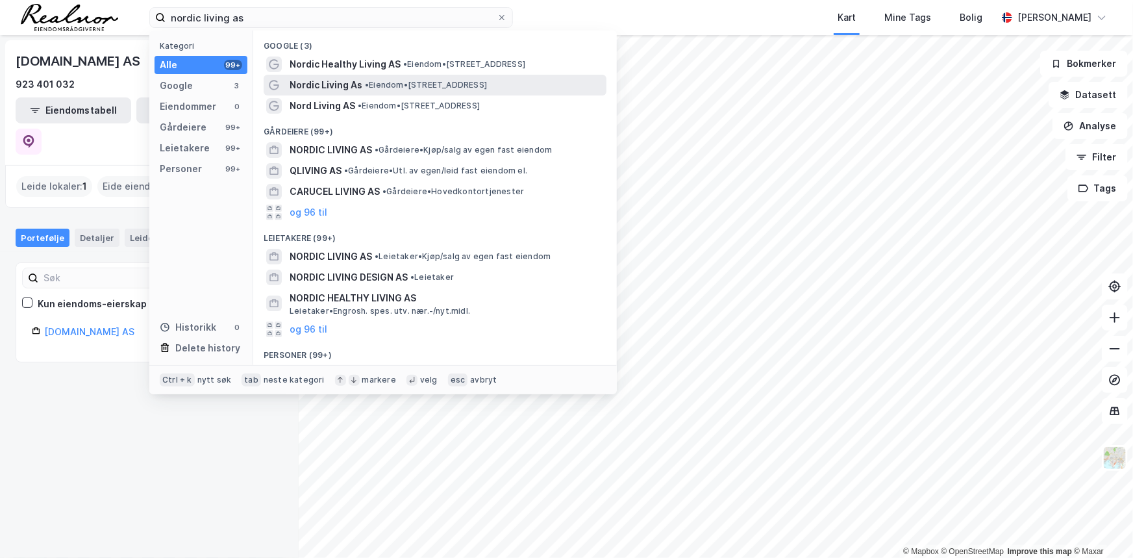
click at [328, 88] on span "Nordic Living As" at bounding box center [325, 85] width 73 height 16
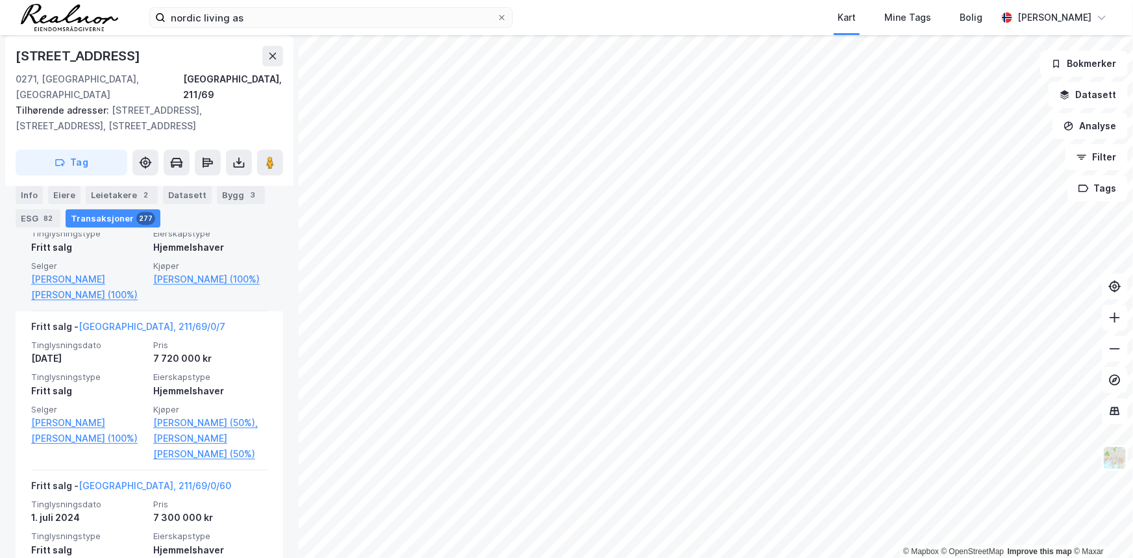
scroll to position [1739, 0]
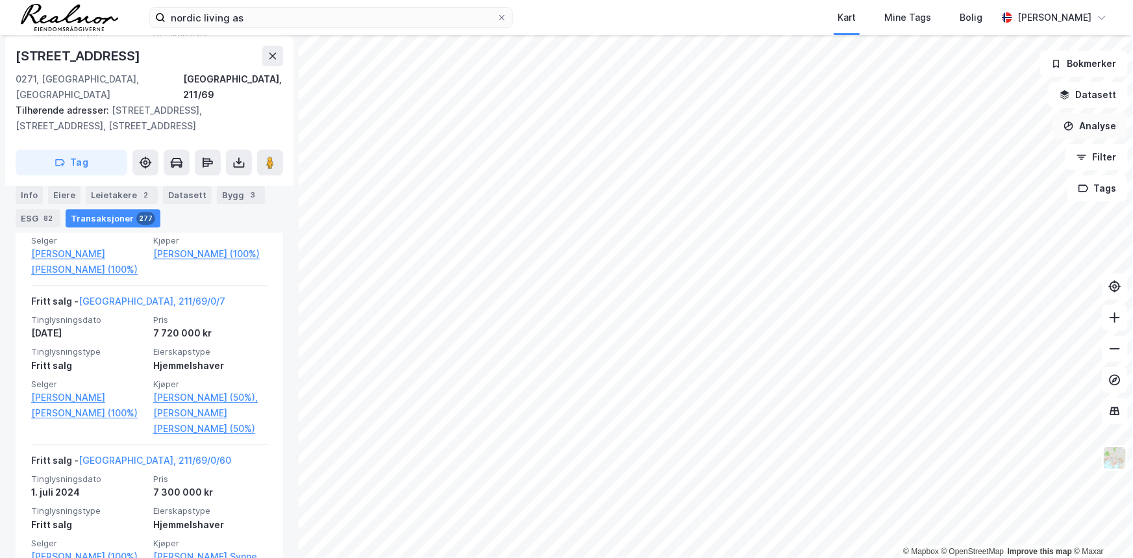
click at [1116, 122] on button "Analyse" at bounding box center [1089, 126] width 75 height 26
click at [1105, 151] on button "Filter" at bounding box center [1096, 157] width 62 height 26
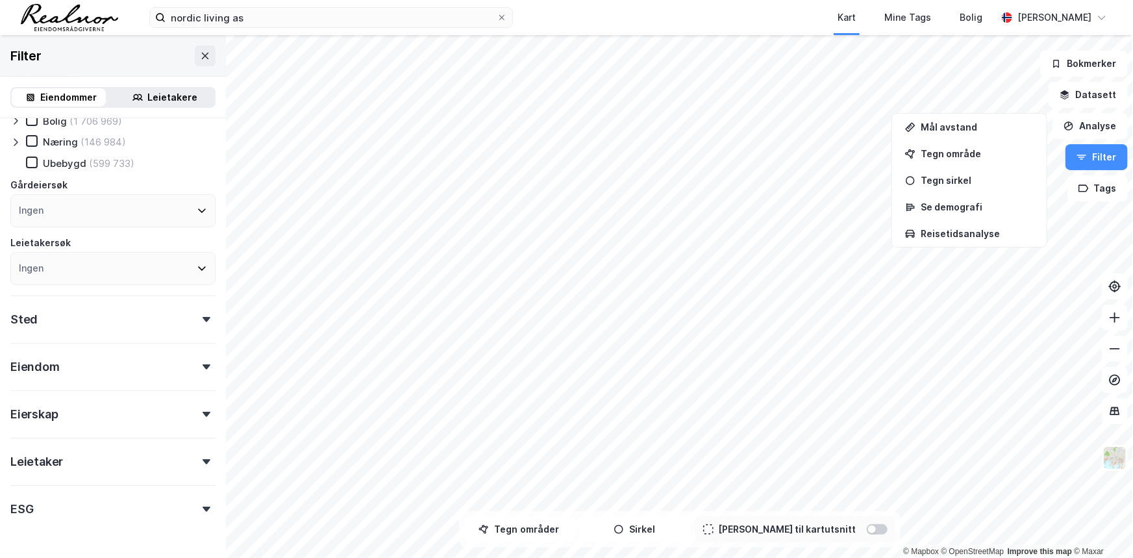
scroll to position [97, 0]
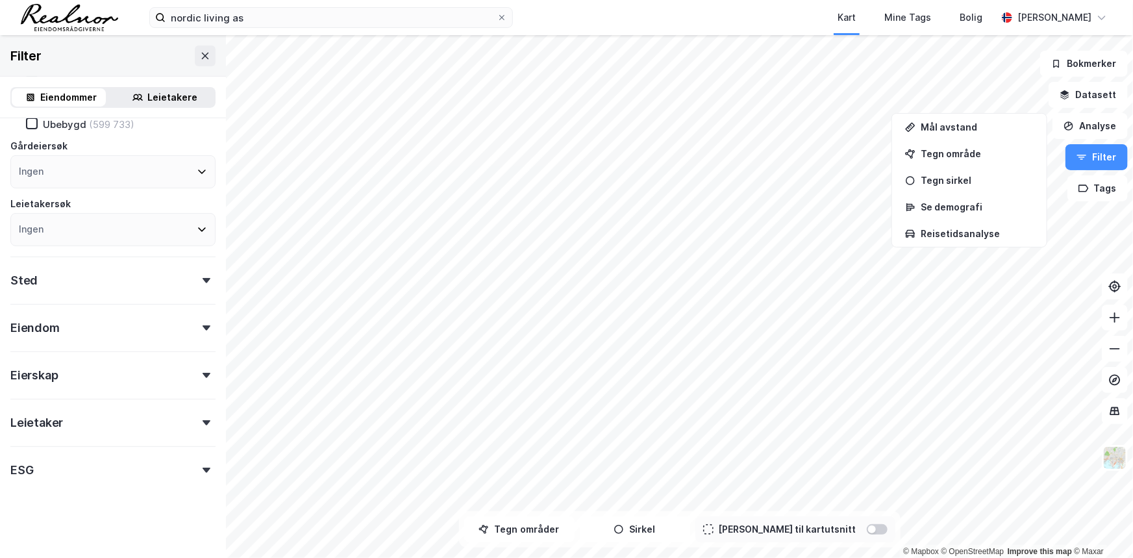
click at [152, 278] on div "Sted" at bounding box center [112, 274] width 205 height 37
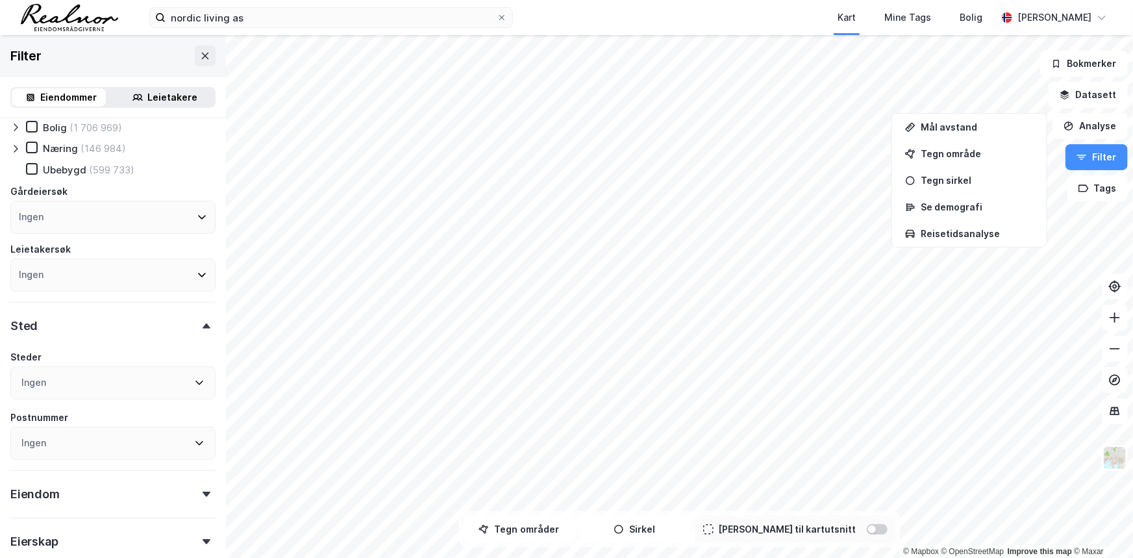
scroll to position [0, 0]
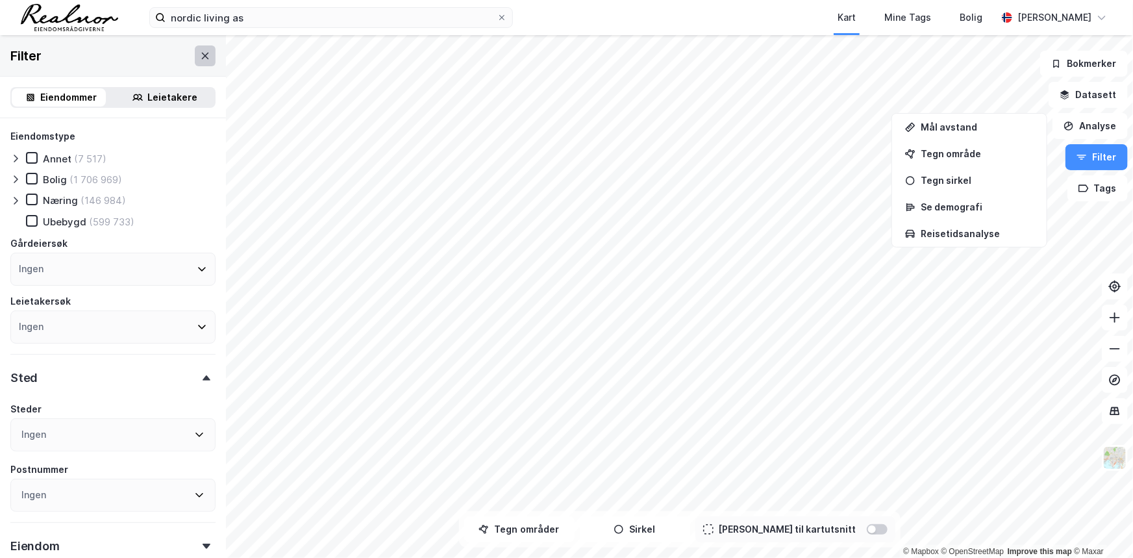
click at [200, 59] on icon at bounding box center [205, 56] width 10 height 10
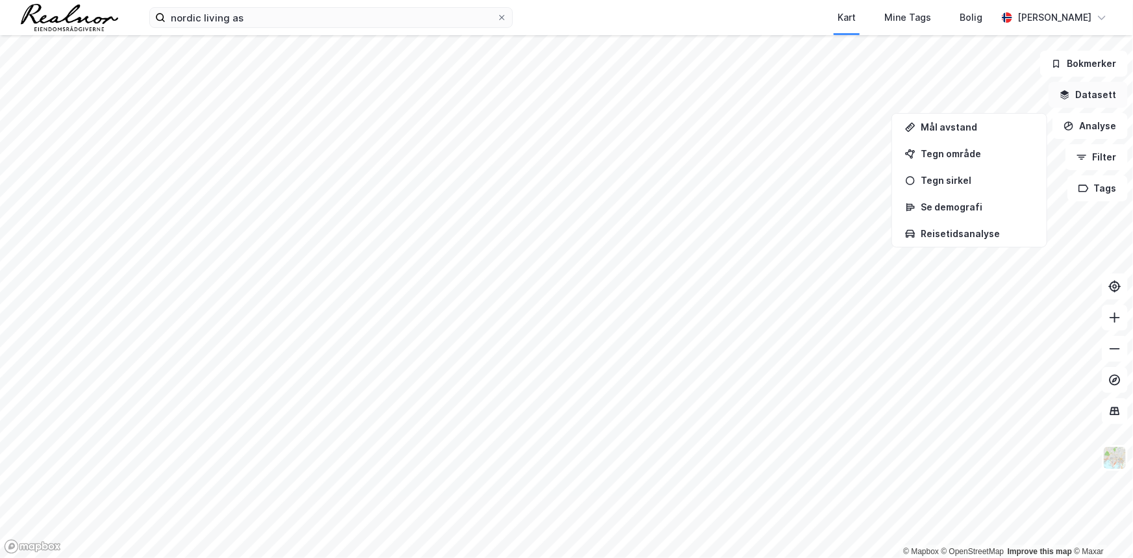
click at [1107, 101] on button "Datasett" at bounding box center [1087, 95] width 79 height 26
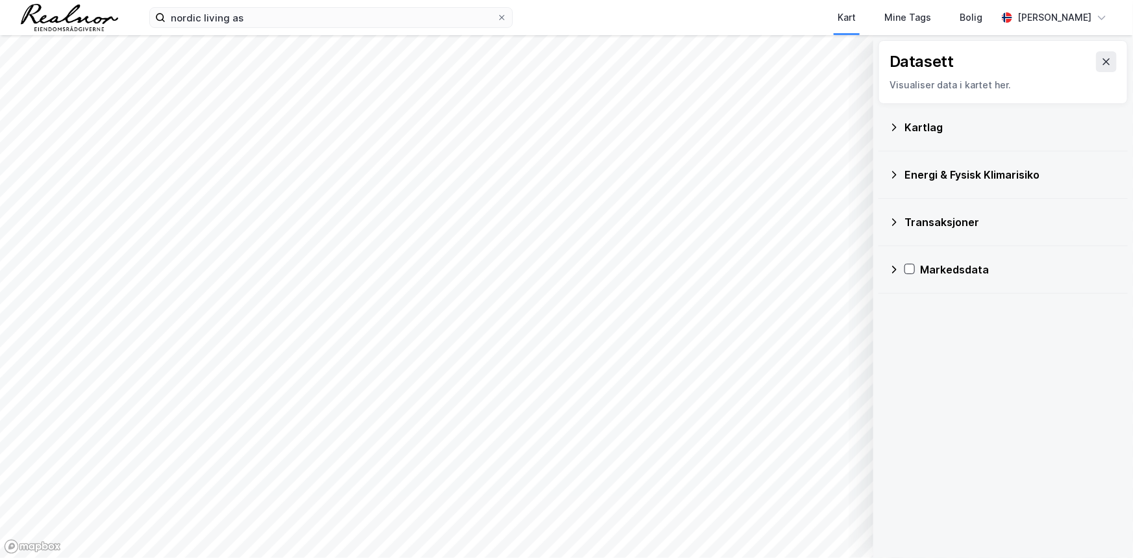
click at [897, 214] on div "Transaksjoner" at bounding box center [1003, 221] width 228 height 31
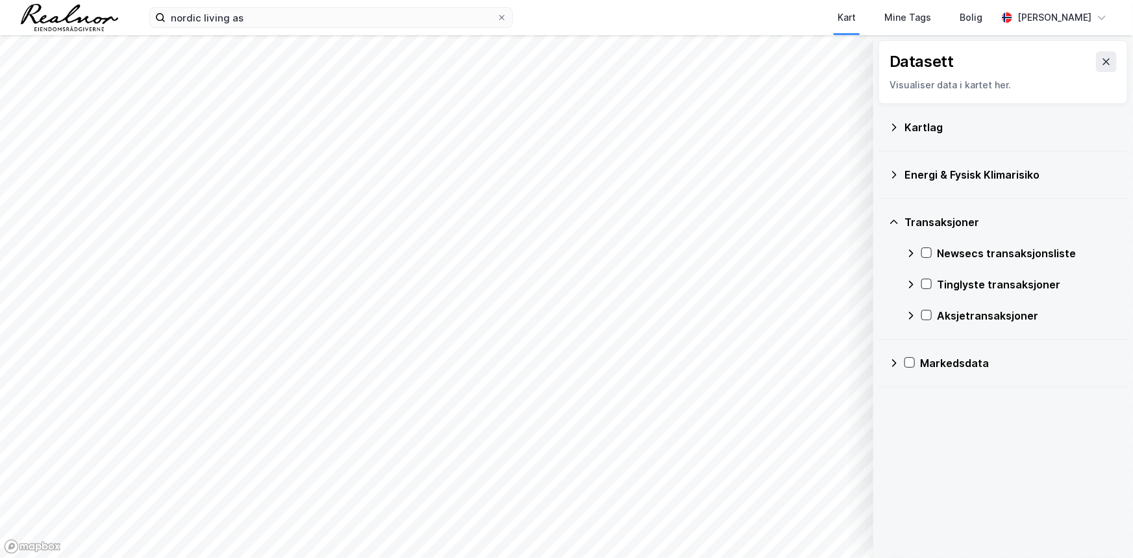
click at [909, 253] on div "Newsecs transaksjonsliste" at bounding box center [1011, 253] width 212 height 31
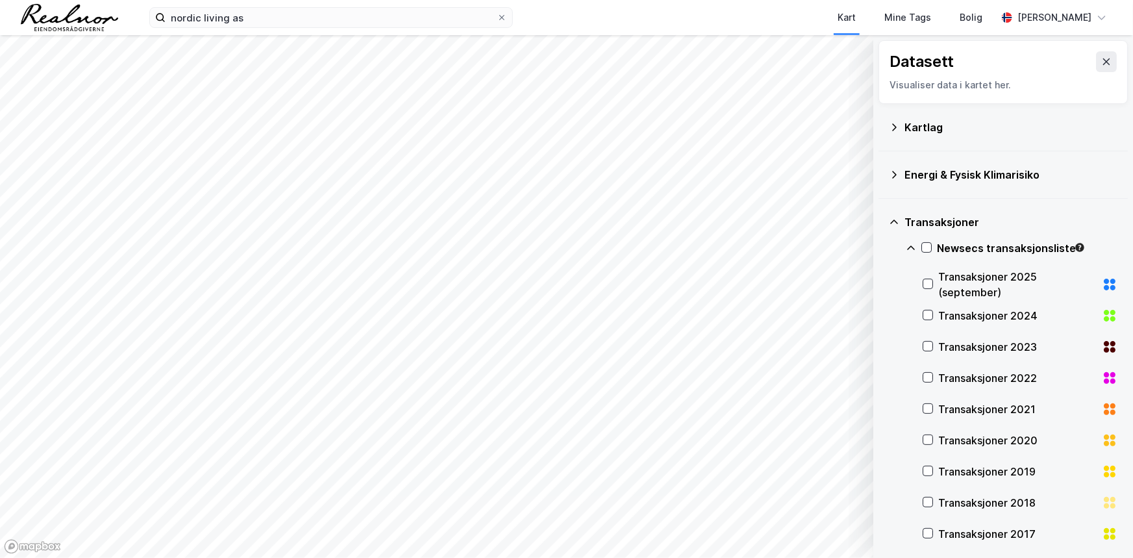
click at [909, 253] on div "Newsecs transaksjonsliste" at bounding box center [1011, 253] width 212 height 31
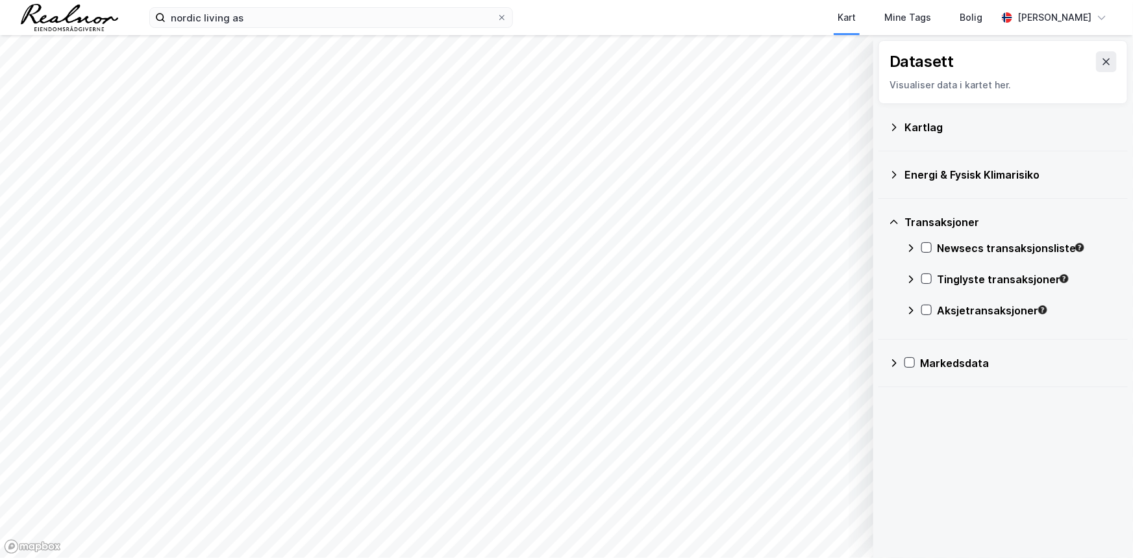
click at [915, 274] on icon at bounding box center [910, 279] width 10 height 10
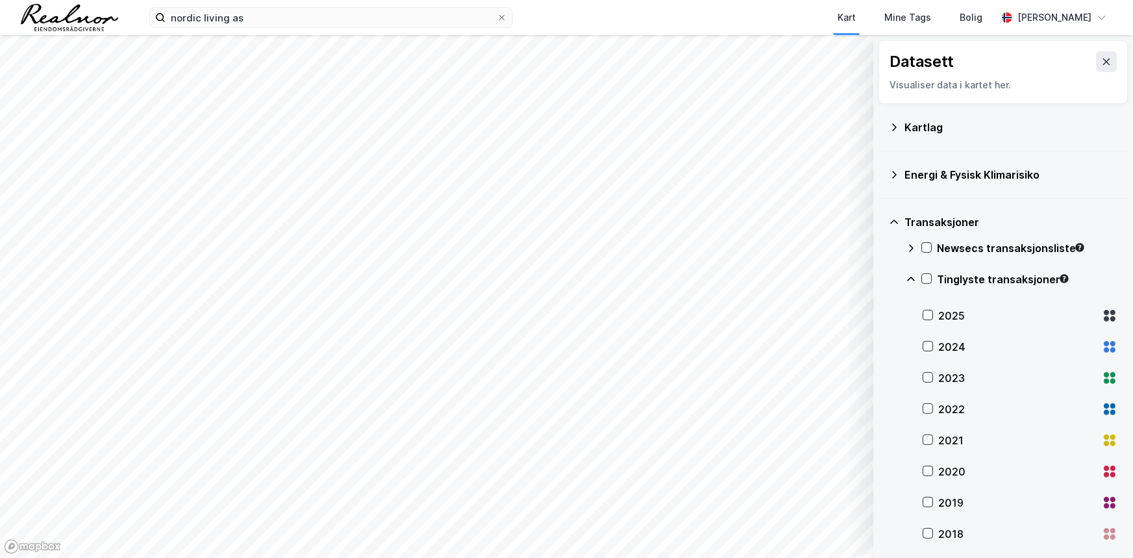
click at [915, 274] on icon at bounding box center [910, 279] width 10 height 10
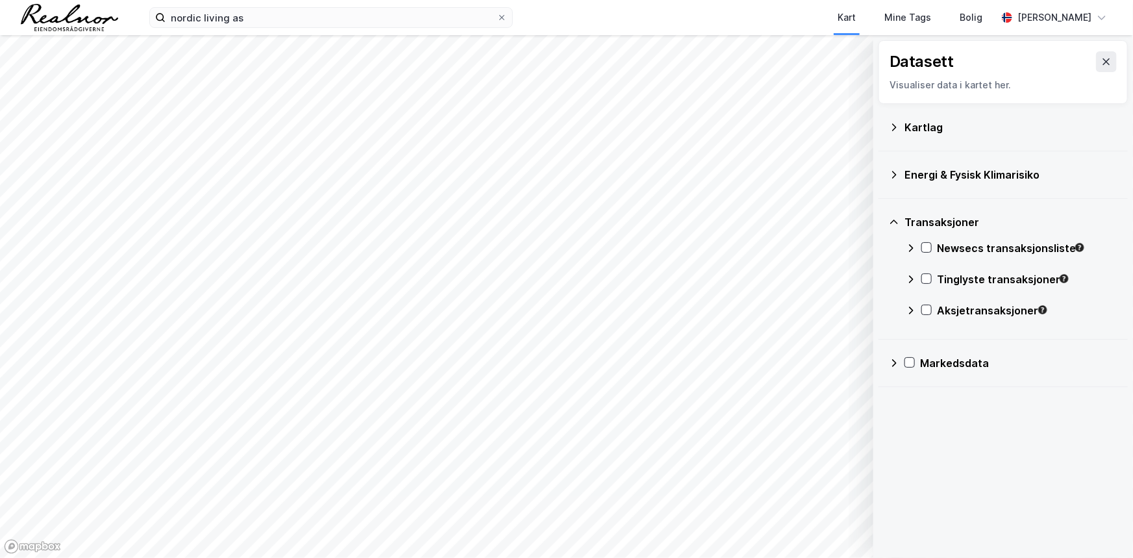
click at [903, 300] on div "Transaksjoner Newsecs transaksjonsliste Tinglyste transaksjoner Aksjetransaksjo…" at bounding box center [1002, 269] width 249 height 141
click at [907, 305] on icon at bounding box center [910, 310] width 10 height 10
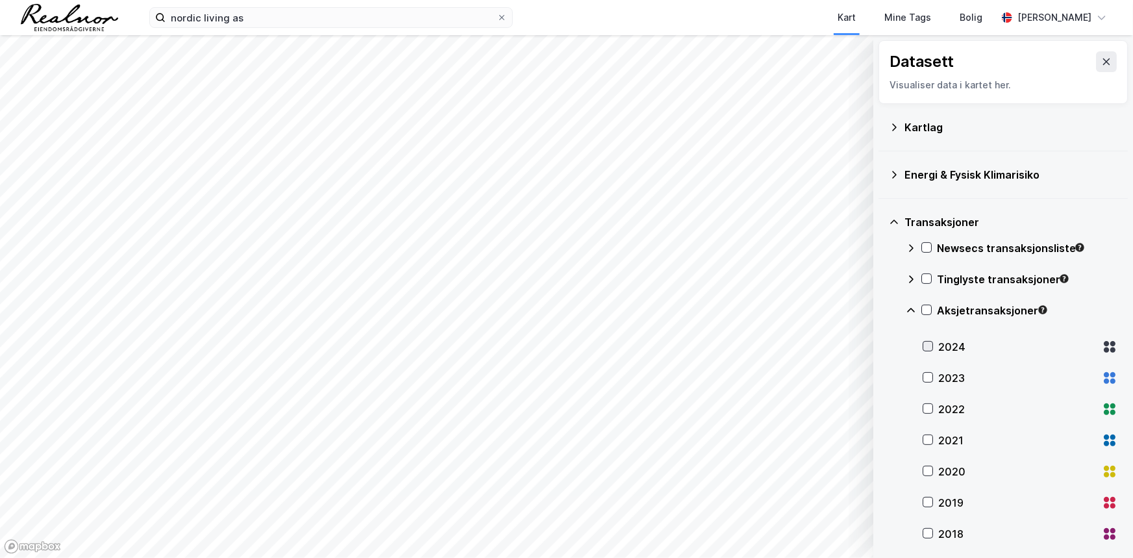
click at [923, 343] on icon at bounding box center [927, 345] width 9 height 9
click at [922, 309] on icon at bounding box center [926, 309] width 9 height 9
click at [920, 308] on div "Aksjetransaksjoner" at bounding box center [1011, 315] width 212 height 31
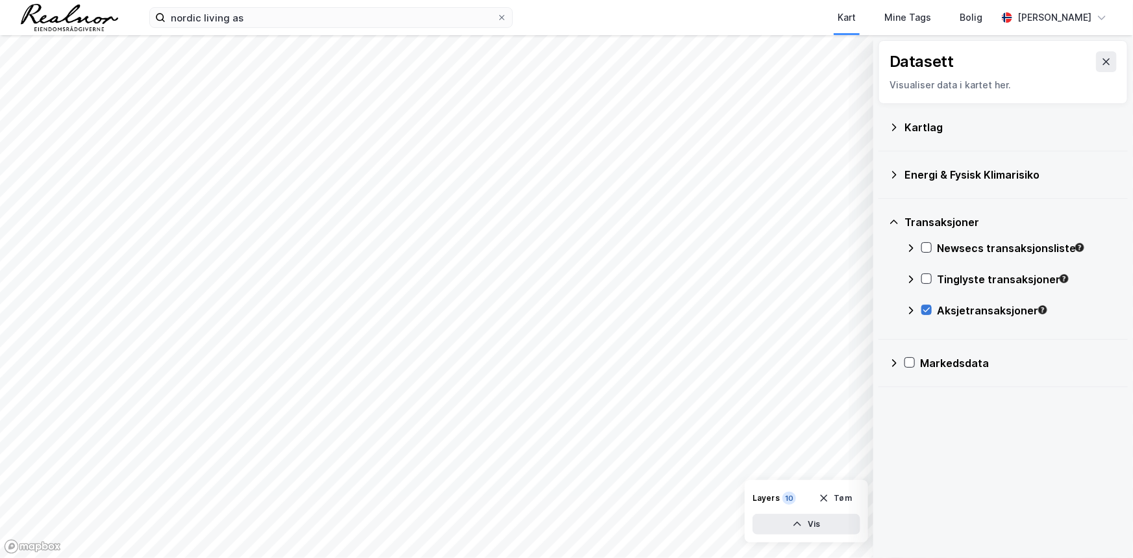
click at [928, 304] on div at bounding box center [926, 309] width 10 height 10
click at [894, 124] on icon at bounding box center [894, 127] width 10 height 10
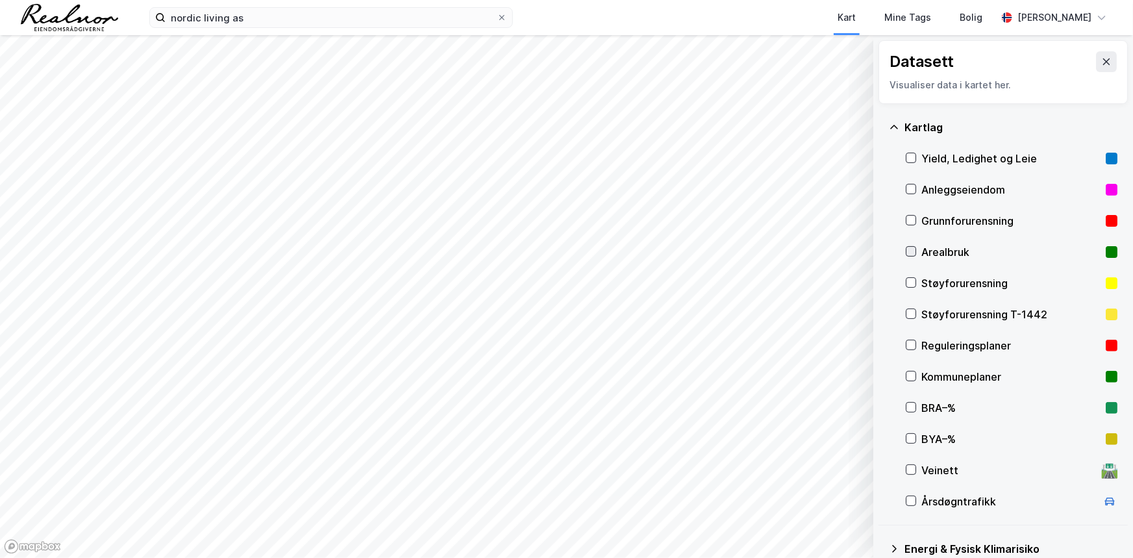
click at [915, 249] on div at bounding box center [910, 251] width 10 height 10
click at [1101, 60] on icon at bounding box center [1106, 61] width 10 height 10
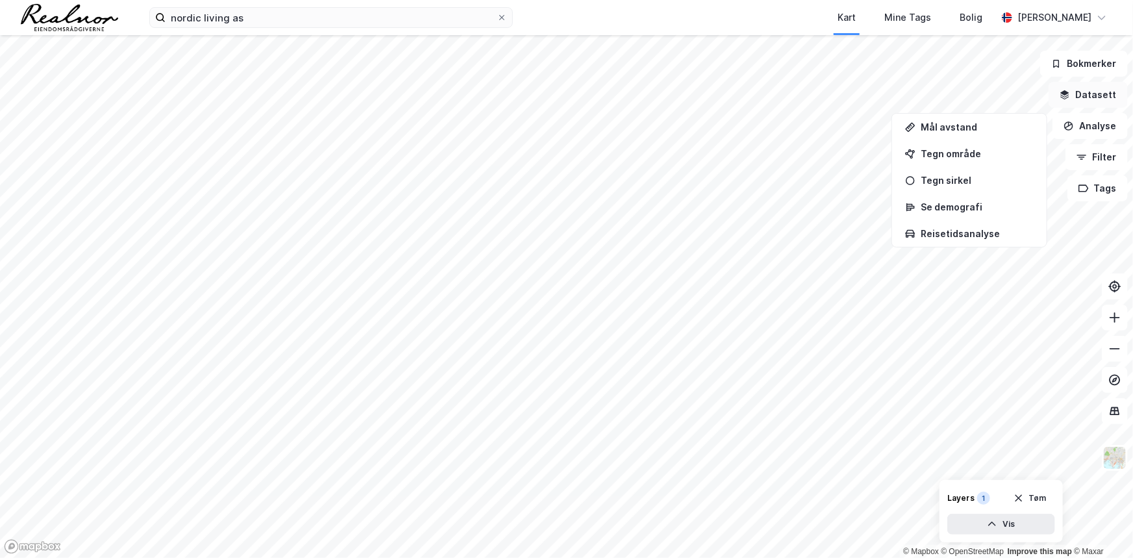
click at [1093, 93] on button "Datasett" at bounding box center [1087, 95] width 79 height 26
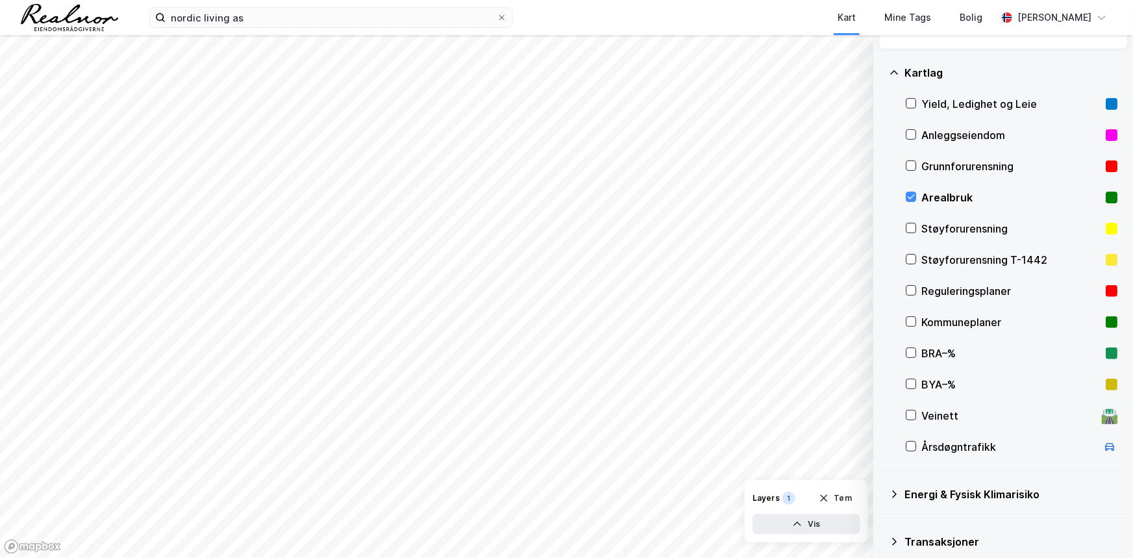
scroll to position [114, 0]
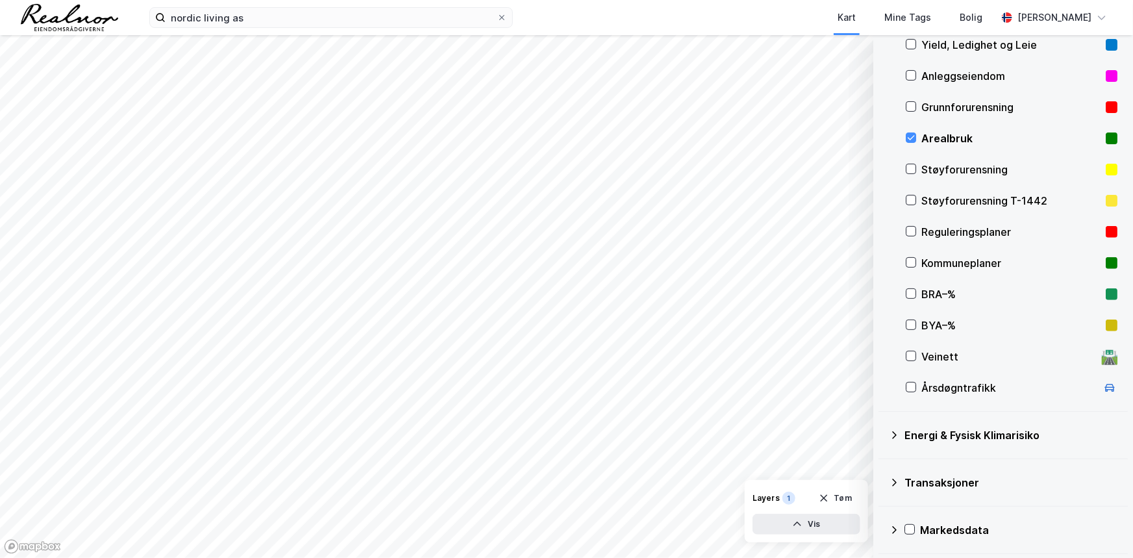
click at [952, 474] on div "Transaksjoner" at bounding box center [1010, 482] width 213 height 16
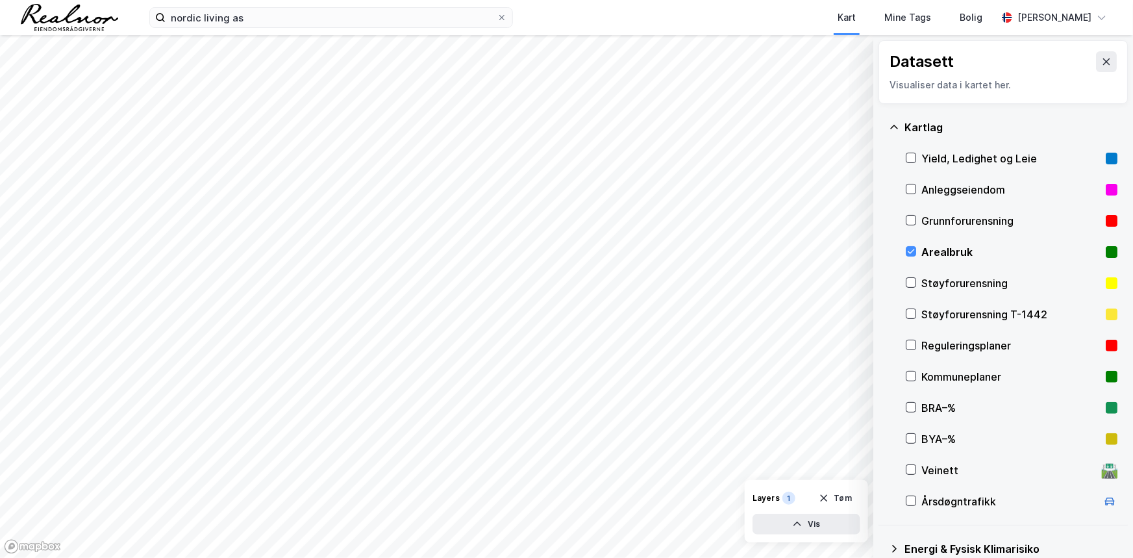
scroll to position [208, 0]
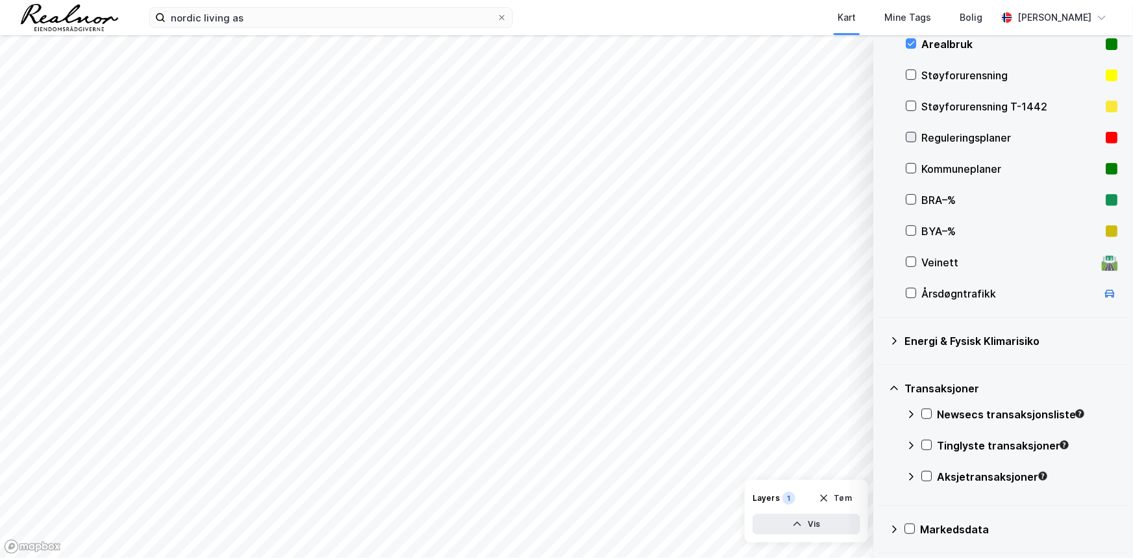
click at [908, 136] on icon at bounding box center [910, 136] width 9 height 9
click at [913, 42] on icon at bounding box center [910, 44] width 7 height 5
click at [909, 133] on icon at bounding box center [910, 136] width 9 height 9
click at [912, 138] on icon at bounding box center [910, 136] width 9 height 9
drag, startPoint x: 829, startPoint y: 496, endPoint x: 986, endPoint y: 343, distance: 219.0
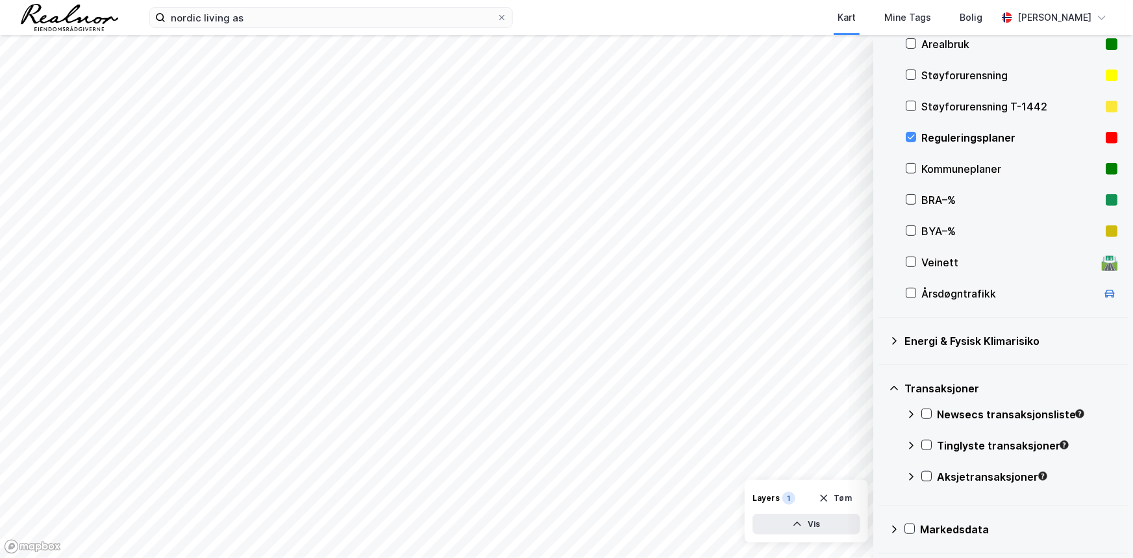
click at [829, 495] on icon "button" at bounding box center [824, 498] width 10 height 10
click at [904, 151] on div "Kartlag Yield, Ledighet og Leie Anleggseiendom Grunnforurensning Arealbruk Støy…" at bounding box center [1002, 106] width 249 height 421
click at [906, 143] on div "Reguleringsplaner" at bounding box center [1011, 137] width 212 height 31
click at [915, 167] on icon at bounding box center [910, 168] width 9 height 9
click at [915, 139] on icon at bounding box center [910, 136] width 9 height 9
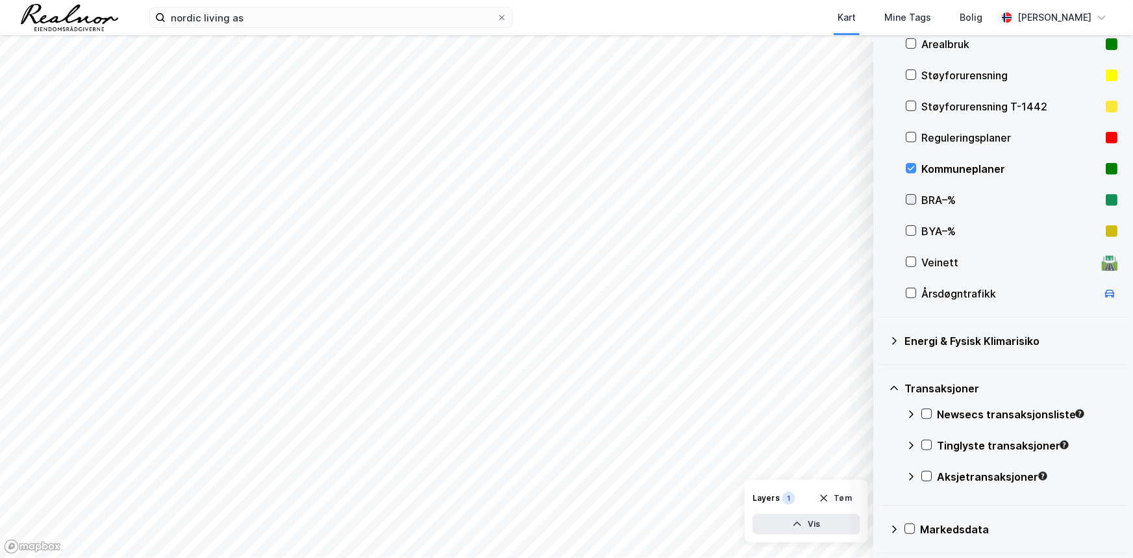
click at [905, 201] on div at bounding box center [910, 199] width 10 height 10
click at [913, 166] on icon at bounding box center [910, 168] width 9 height 9
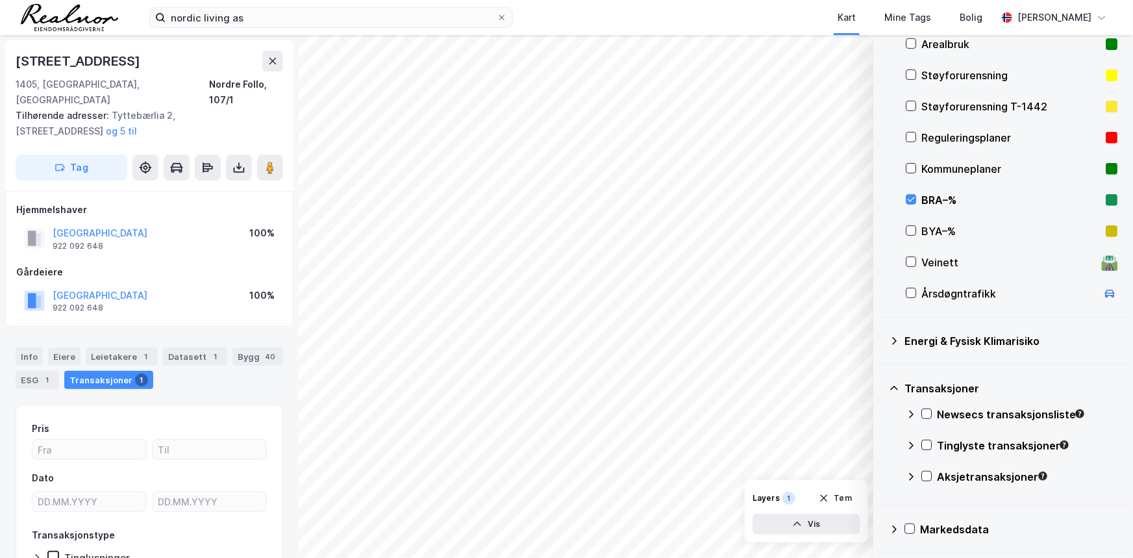
scroll to position [74, 0]
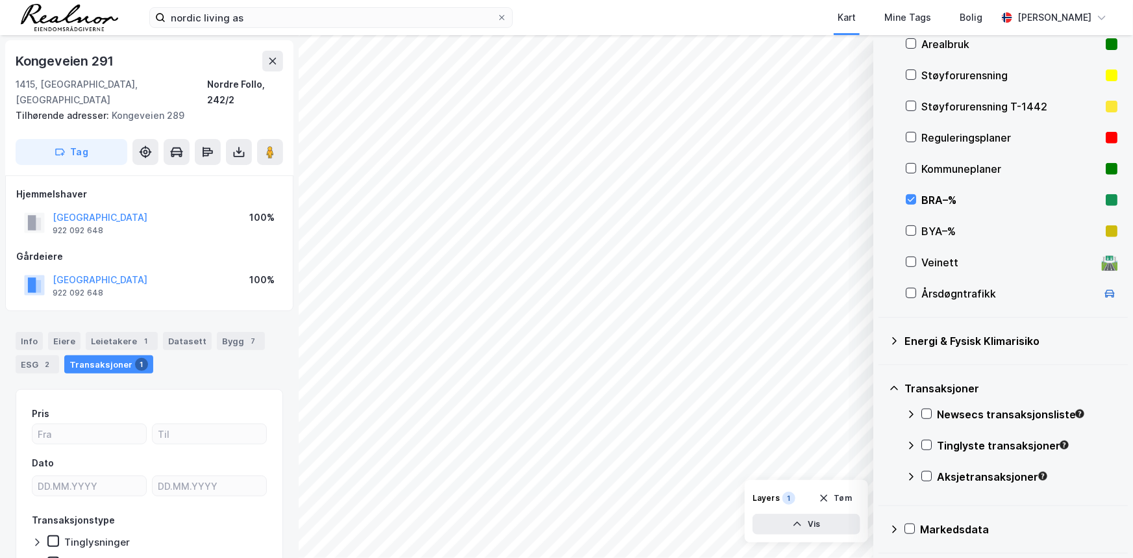
scroll to position [58, 0]
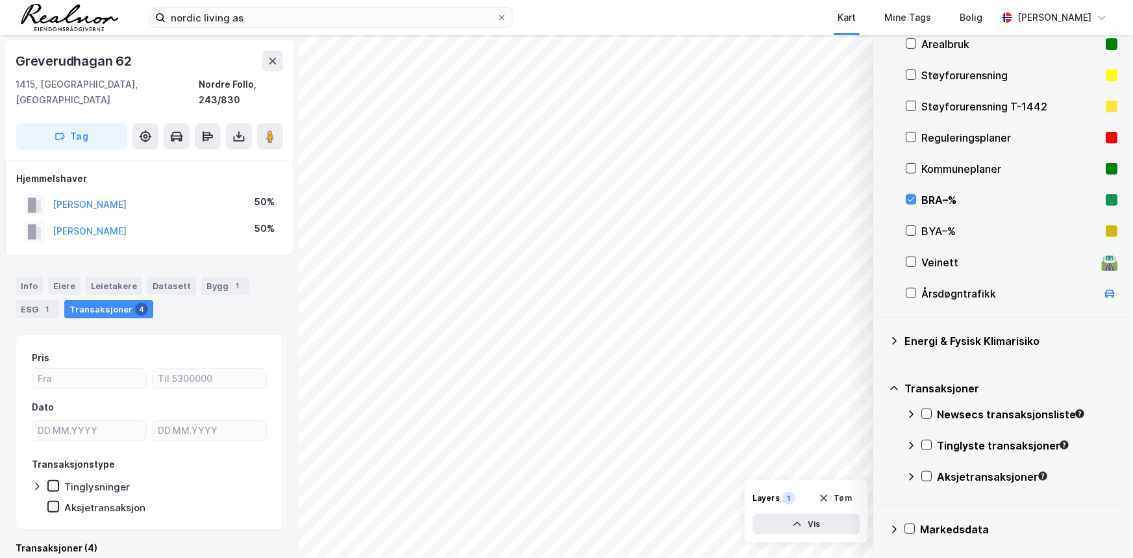
scroll to position [3, 0]
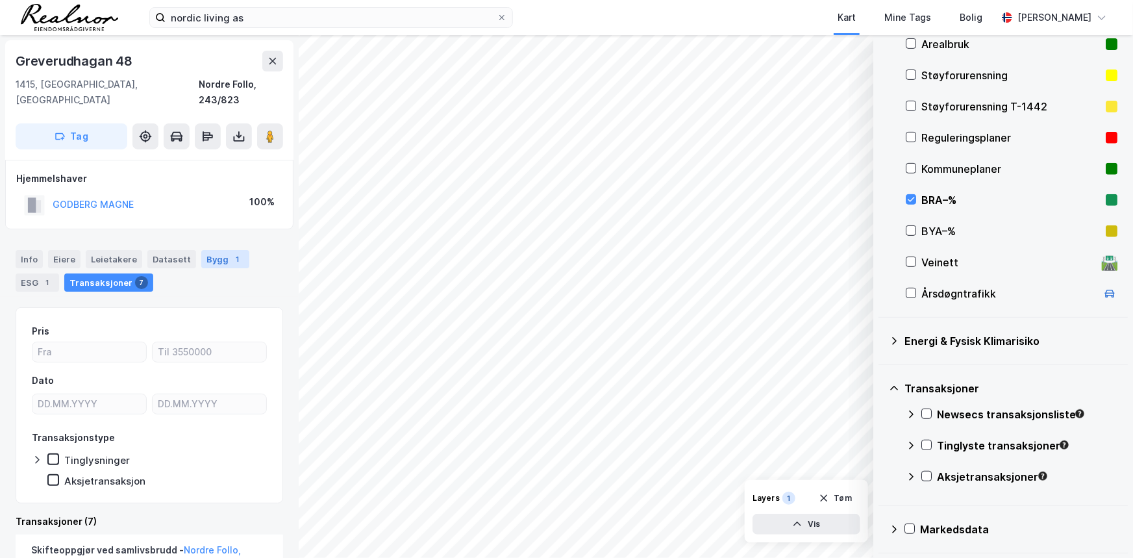
click at [231, 252] on div "1" at bounding box center [237, 258] width 13 height 13
